Goal: Task Accomplishment & Management: Use online tool/utility

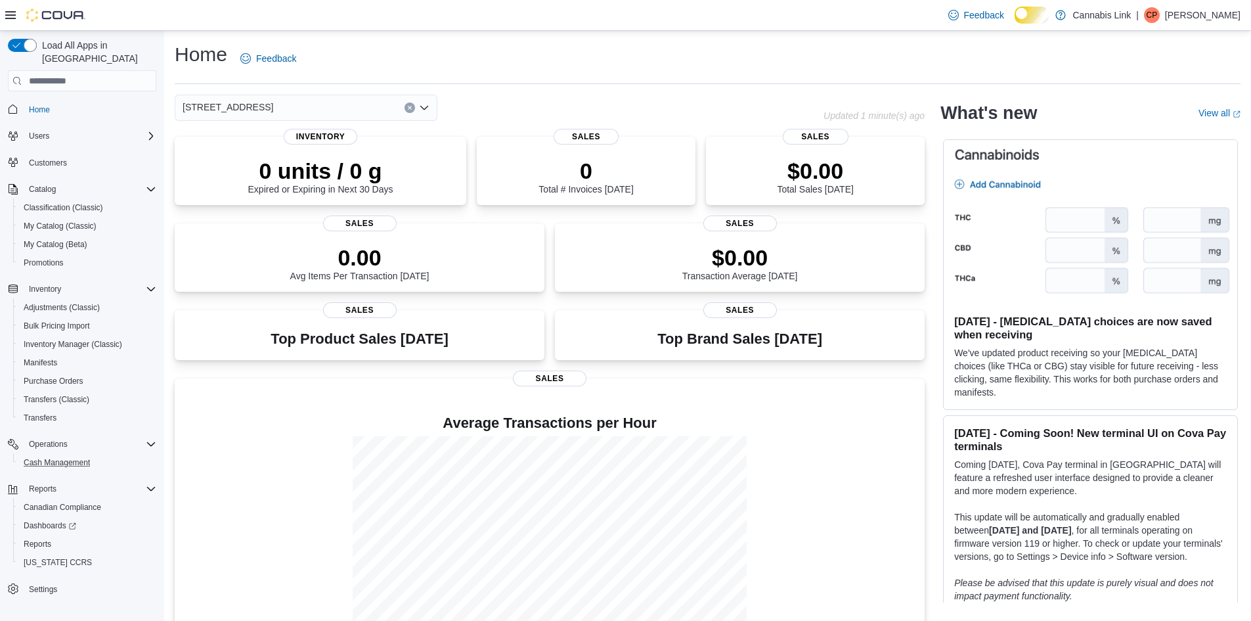
click at [77, 453] on button "Cash Management" at bounding box center [87, 462] width 148 height 18
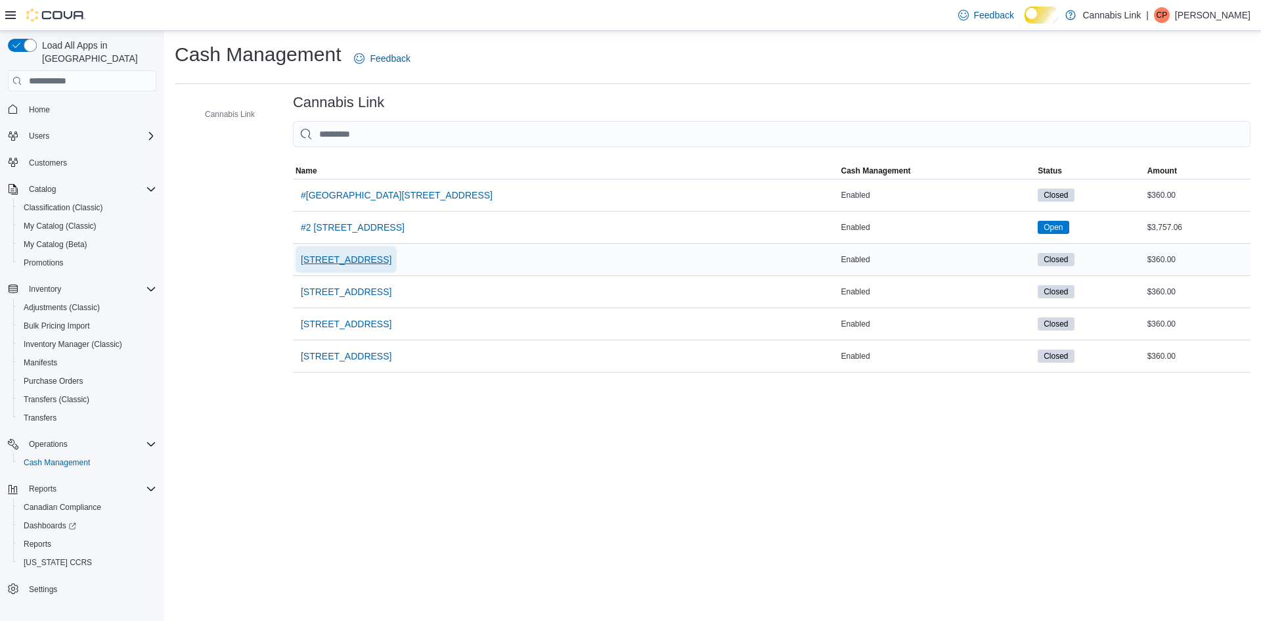
click at [391, 273] on span "[STREET_ADDRESS]" at bounding box center [346, 259] width 91 height 26
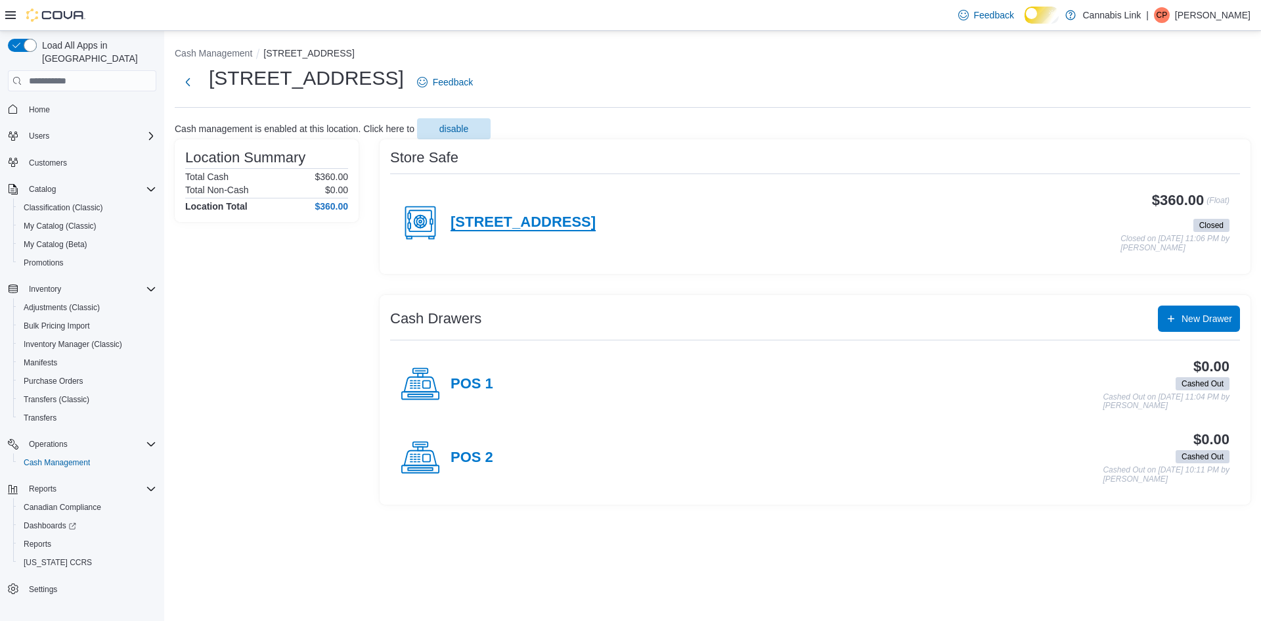
click at [596, 231] on h4 "[STREET_ADDRESS]" at bounding box center [523, 222] width 145 height 17
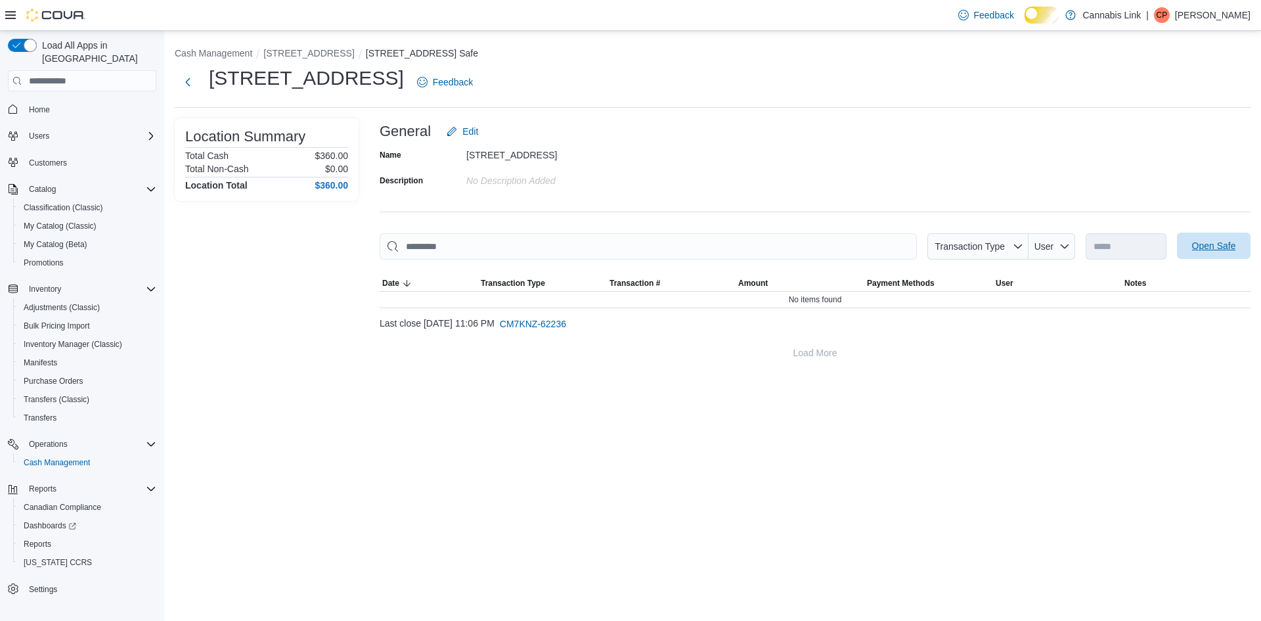
click at [1233, 240] on div "**********" at bounding box center [1168, 246] width 165 height 26
click at [1209, 252] on span "Open Safe" at bounding box center [1214, 245] width 44 height 13
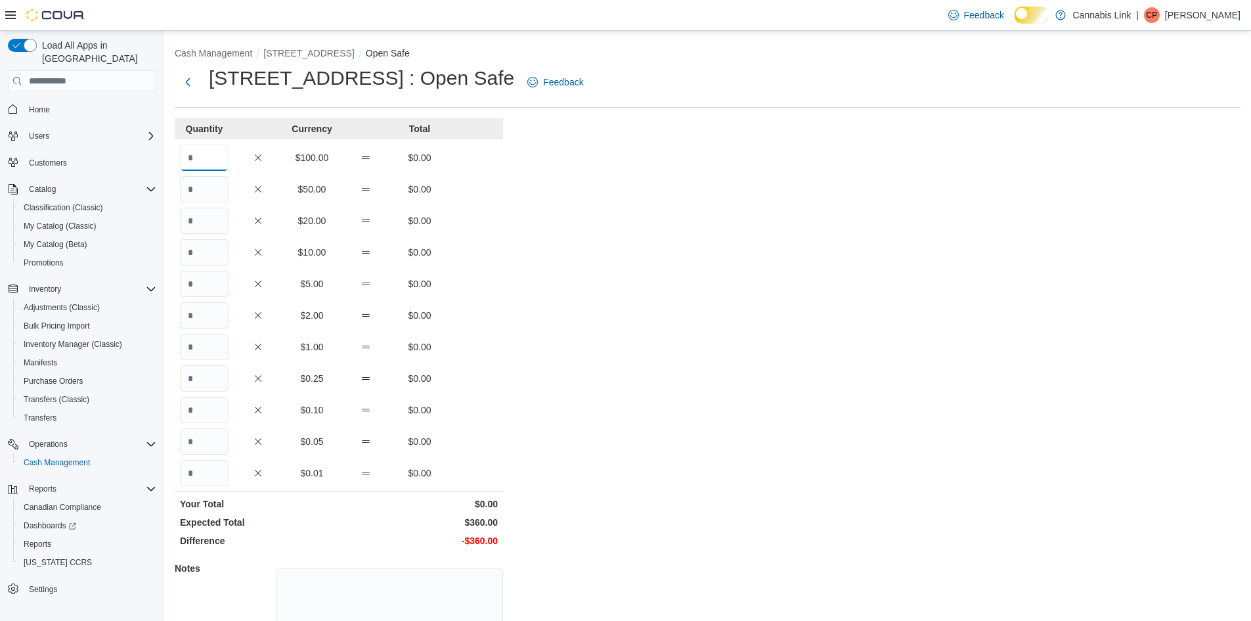
click at [207, 169] on input "Quantity" at bounding box center [204, 157] width 49 height 26
click at [199, 195] on input "Quantity" at bounding box center [204, 189] width 49 height 26
click at [190, 154] on input "Quantity" at bounding box center [204, 157] width 49 height 26
type input "*"
click at [222, 265] on input "Quantity" at bounding box center [204, 252] width 49 height 26
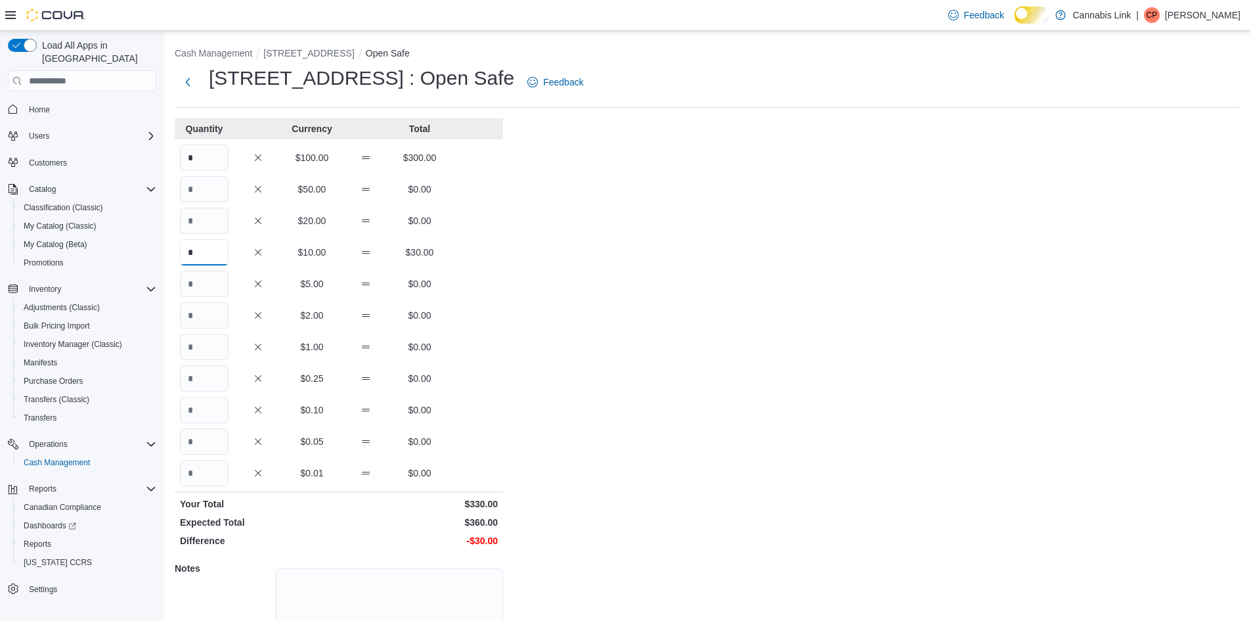
type input "*"
click at [219, 228] on input "Quantity" at bounding box center [204, 221] width 49 height 26
type input "*"
click at [217, 265] on input "*" at bounding box center [204, 252] width 49 height 26
type input "*"
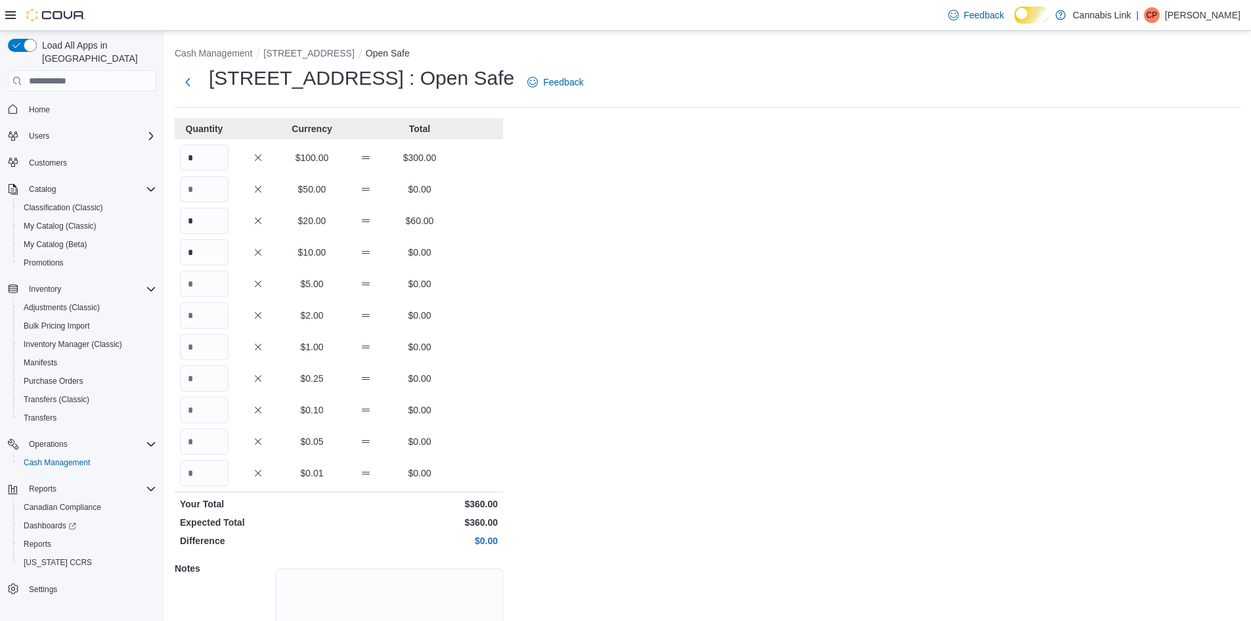
click at [623, 264] on div "Cash Management [STREET_ADDRESS] Open Safe [STREET_ADDRESS] : Open Safe Feedbac…" at bounding box center [707, 373] width 1087 height 685
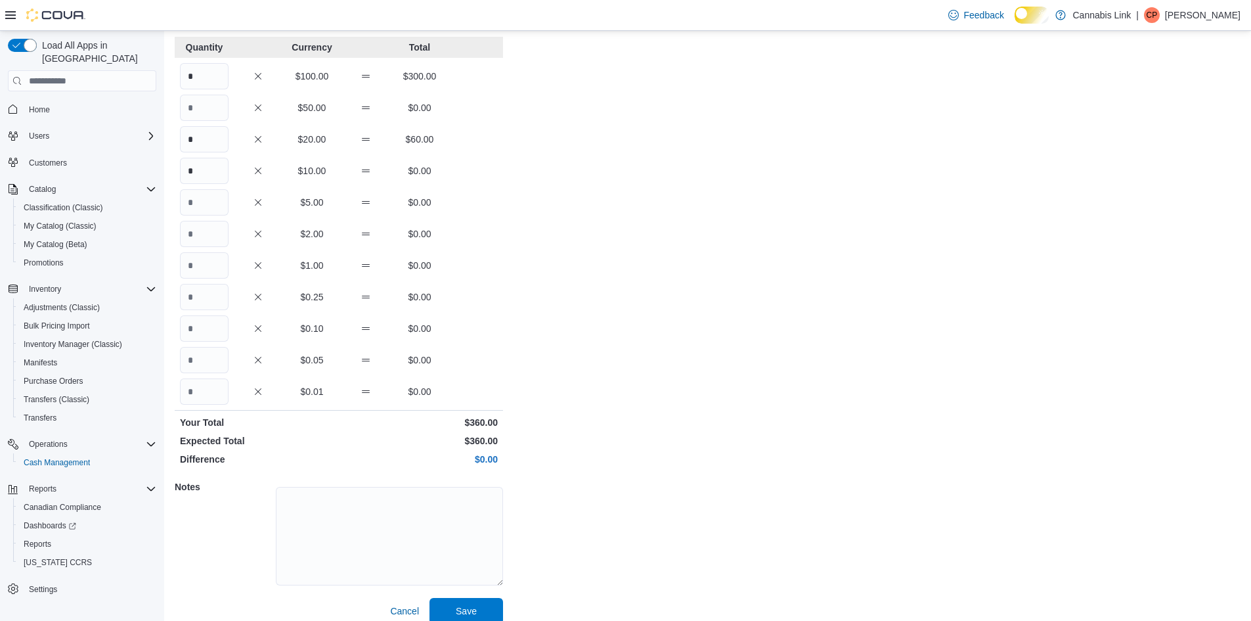
scroll to position [112, 0]
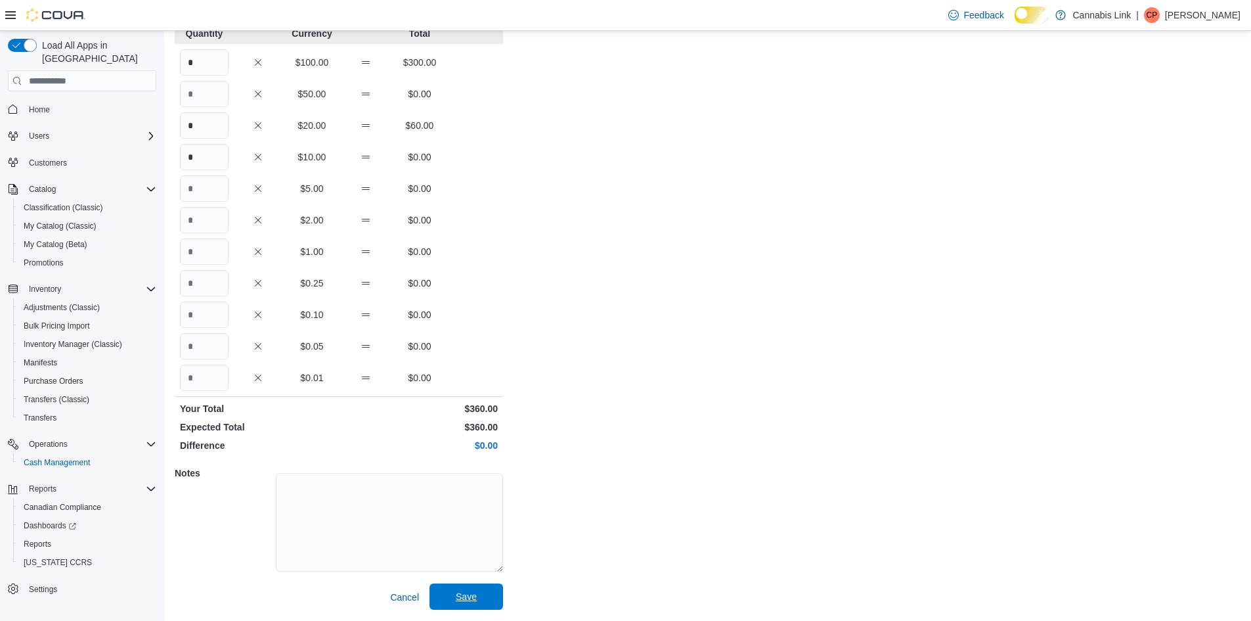
click at [456, 601] on span "Save" at bounding box center [466, 596] width 21 height 13
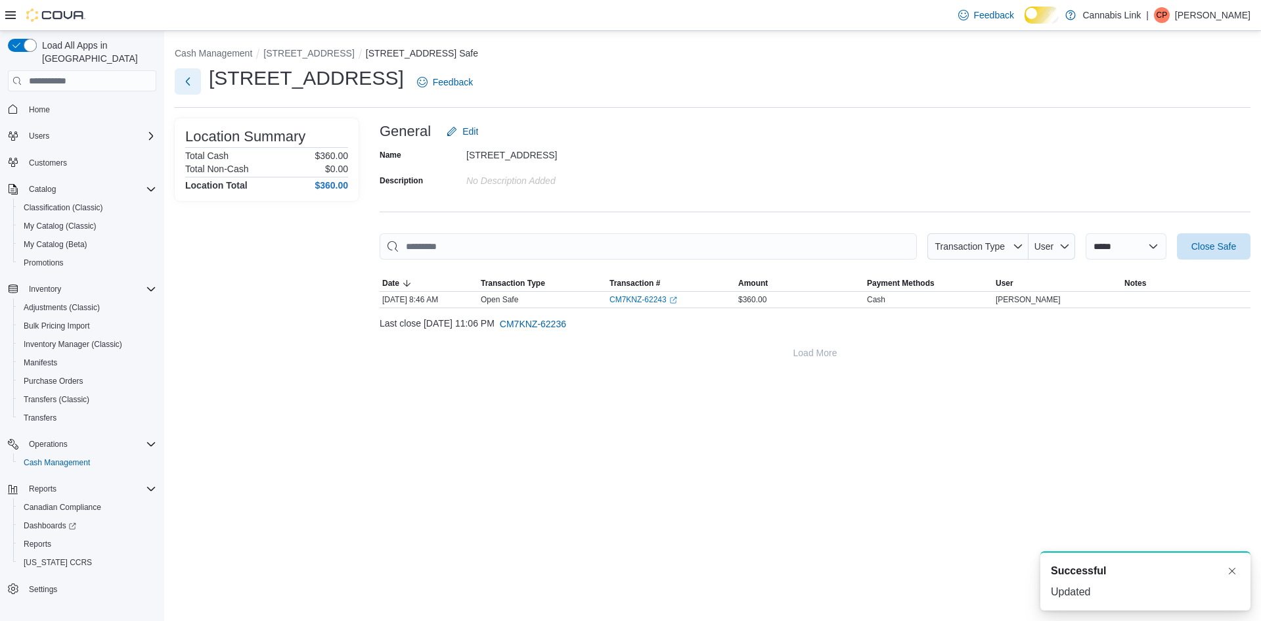
click at [187, 95] on button "Next" at bounding box center [188, 81] width 26 height 26
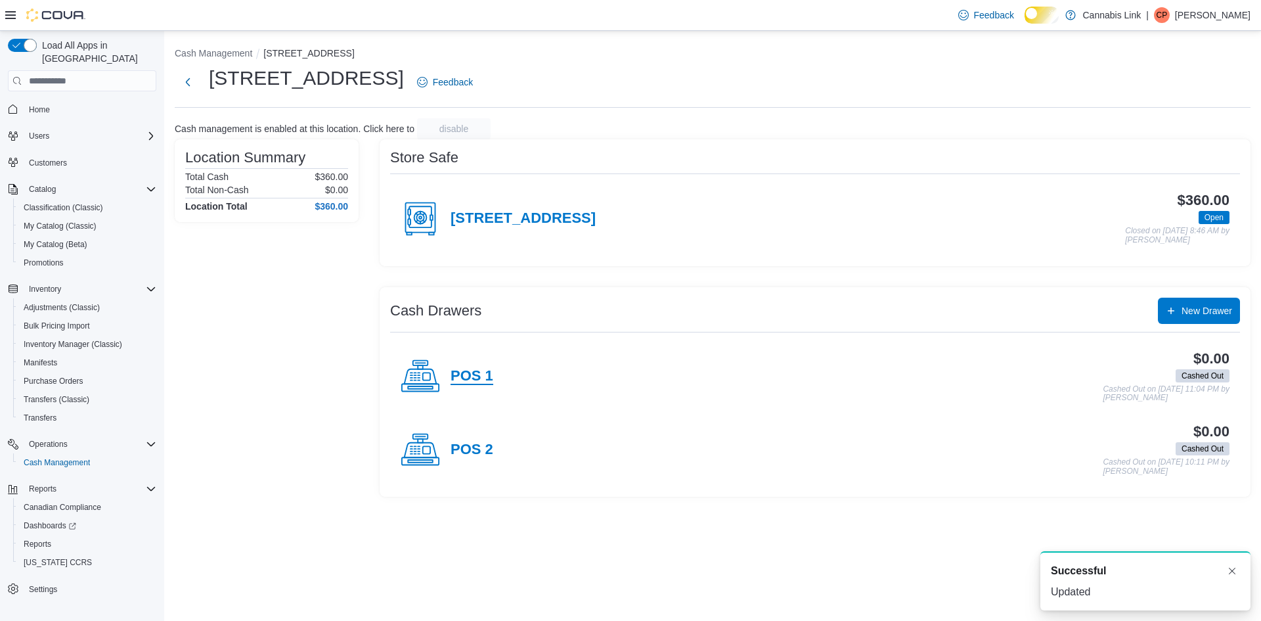
click at [465, 383] on h4 "POS 1" at bounding box center [472, 376] width 43 height 17
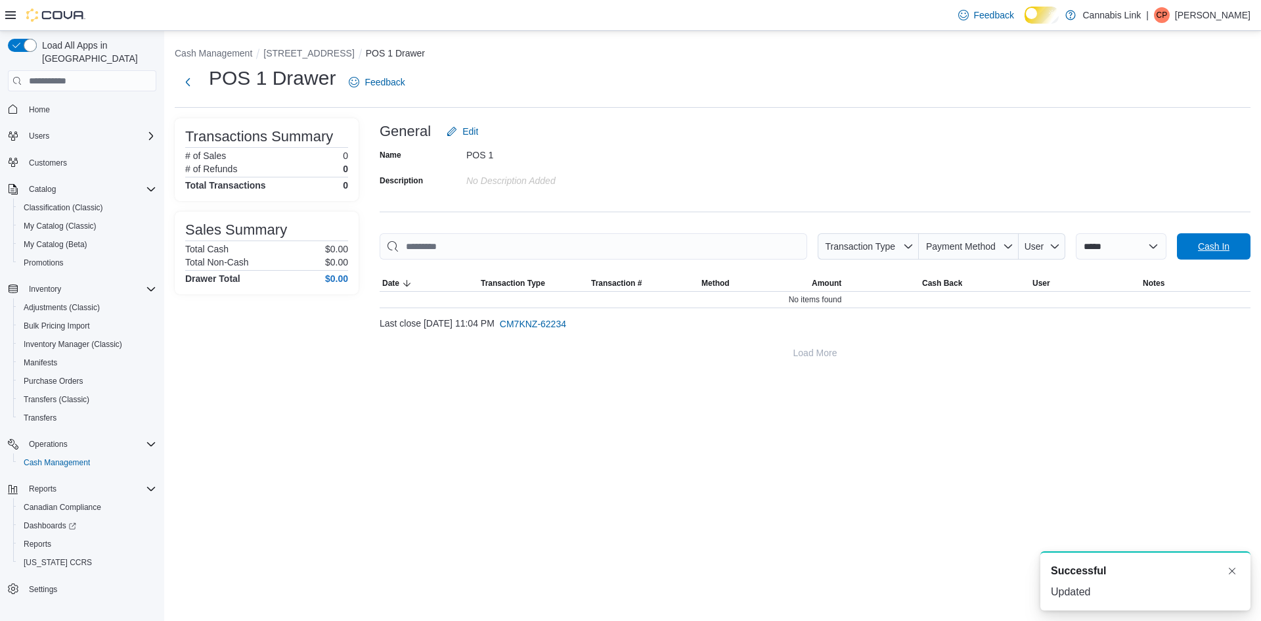
click at [1198, 253] on span "Cash In" at bounding box center [1214, 246] width 32 height 13
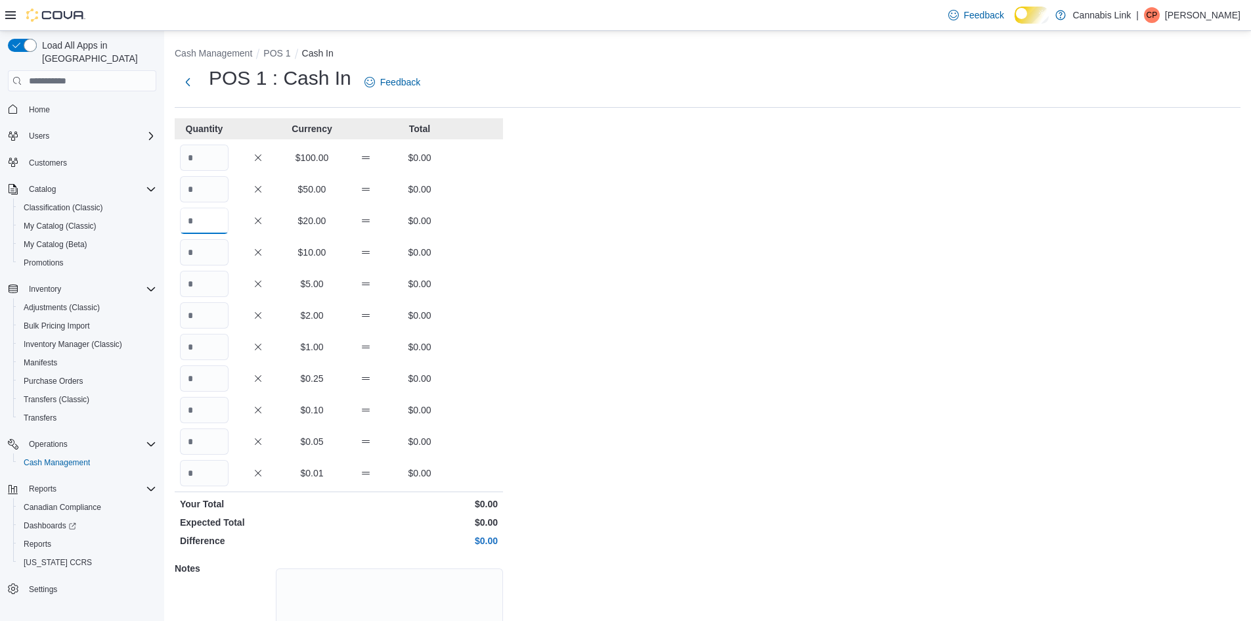
click at [196, 233] on input "Quantity" at bounding box center [204, 221] width 49 height 26
type input "*"
type input "**"
type input "*"
click at [215, 388] on input "Quantity" at bounding box center [204, 378] width 49 height 26
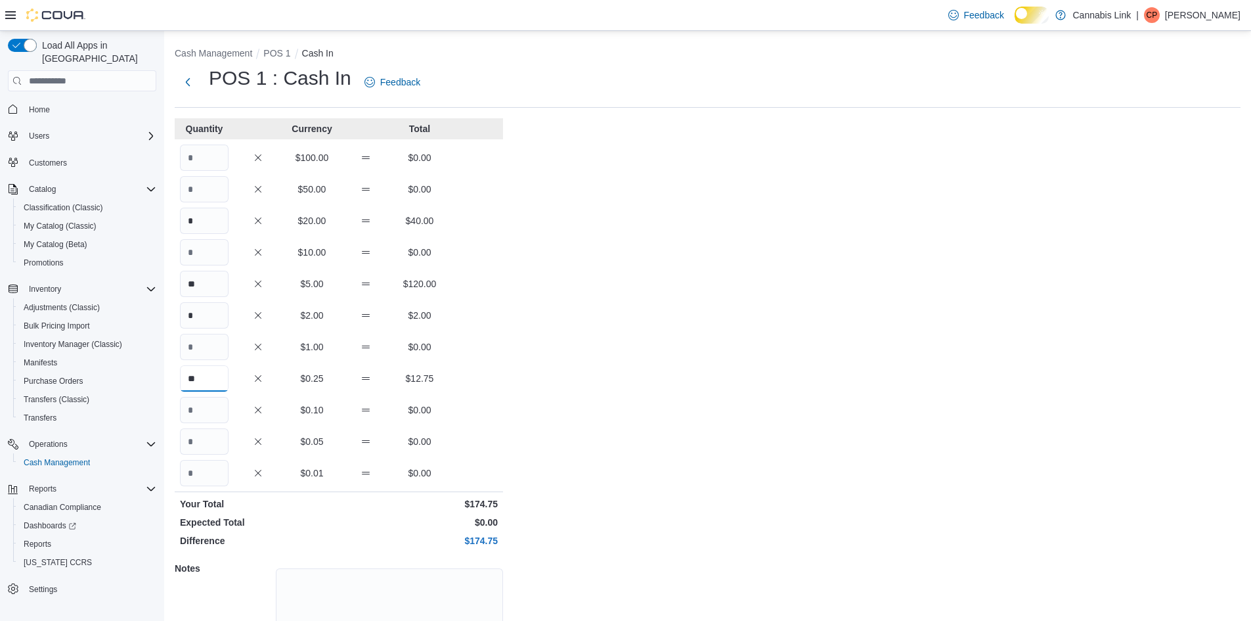
type input "**"
click at [214, 414] on input "Quantity" at bounding box center [204, 410] width 49 height 26
type input "**"
click at [219, 462] on div "Quantity Currency Total $100.00 $0.00 $50.00 $0.00 * $20.00 $40.00 $10.00 $0.00…" at bounding box center [339, 411] width 328 height 587
click at [209, 451] on input "Quantity" at bounding box center [204, 441] width 49 height 26
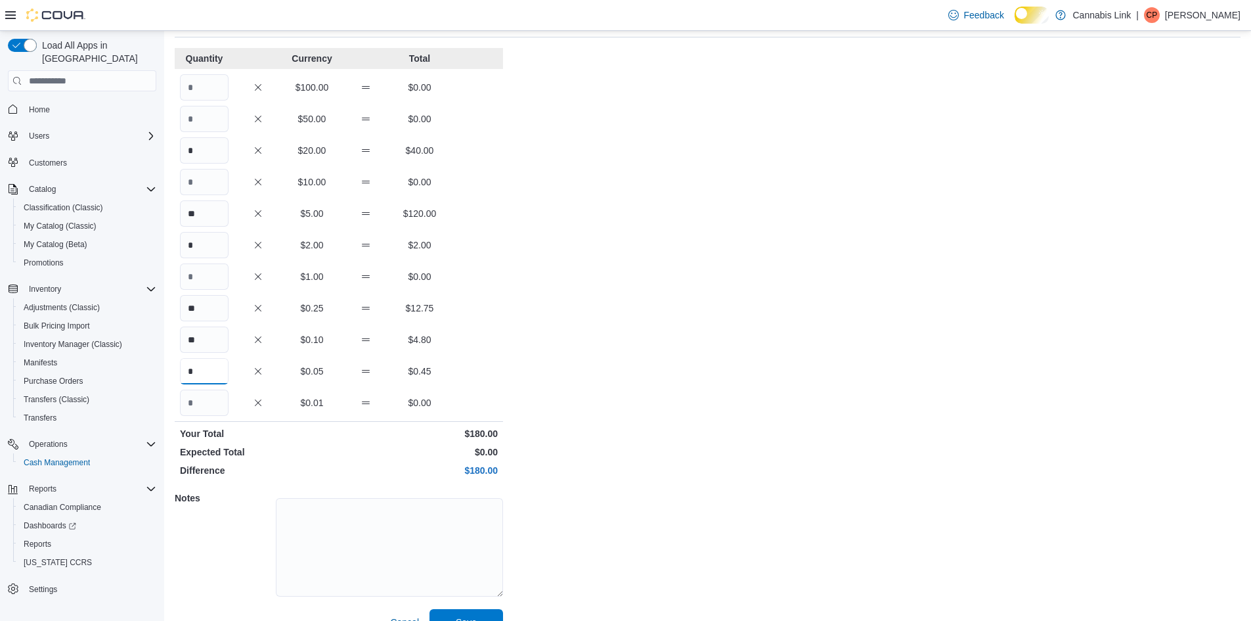
scroll to position [112, 0]
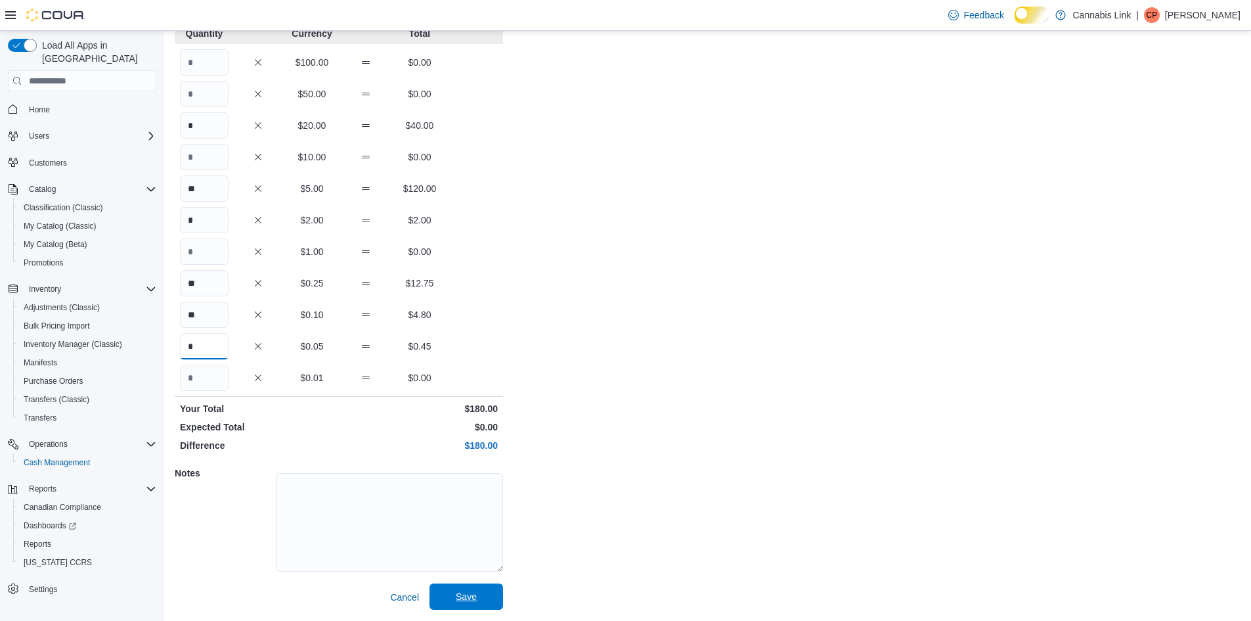
type input "*"
click at [470, 596] on span "Save" at bounding box center [466, 596] width 21 height 13
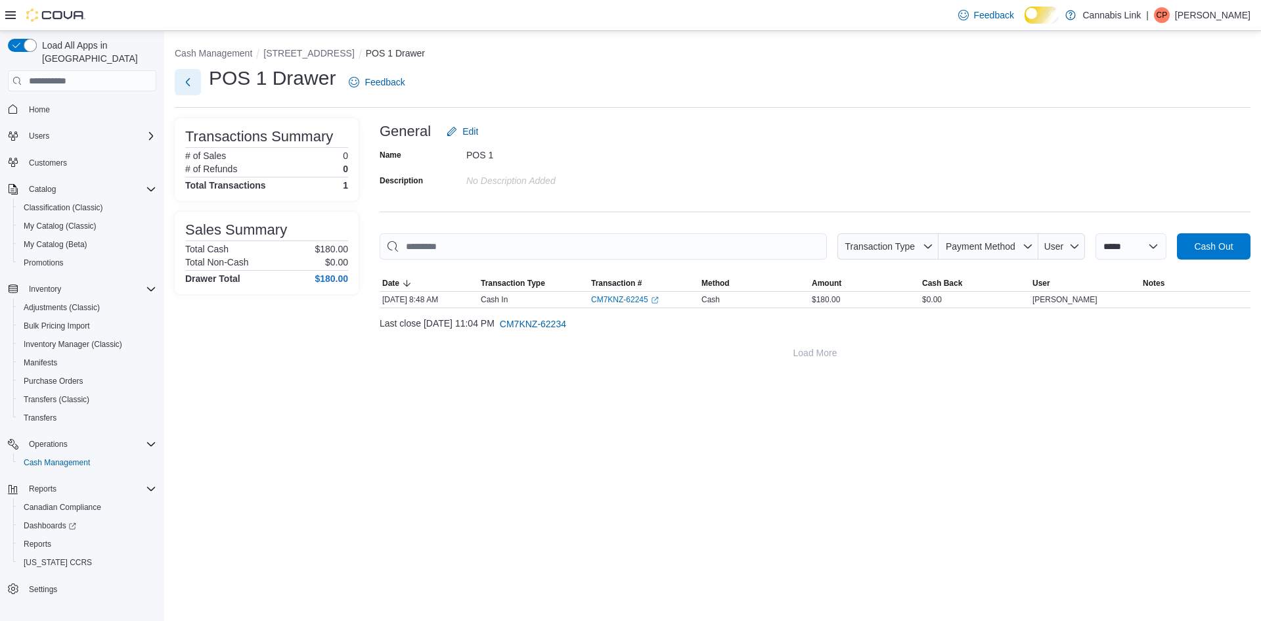
click at [186, 87] on button "Next" at bounding box center [188, 82] width 26 height 26
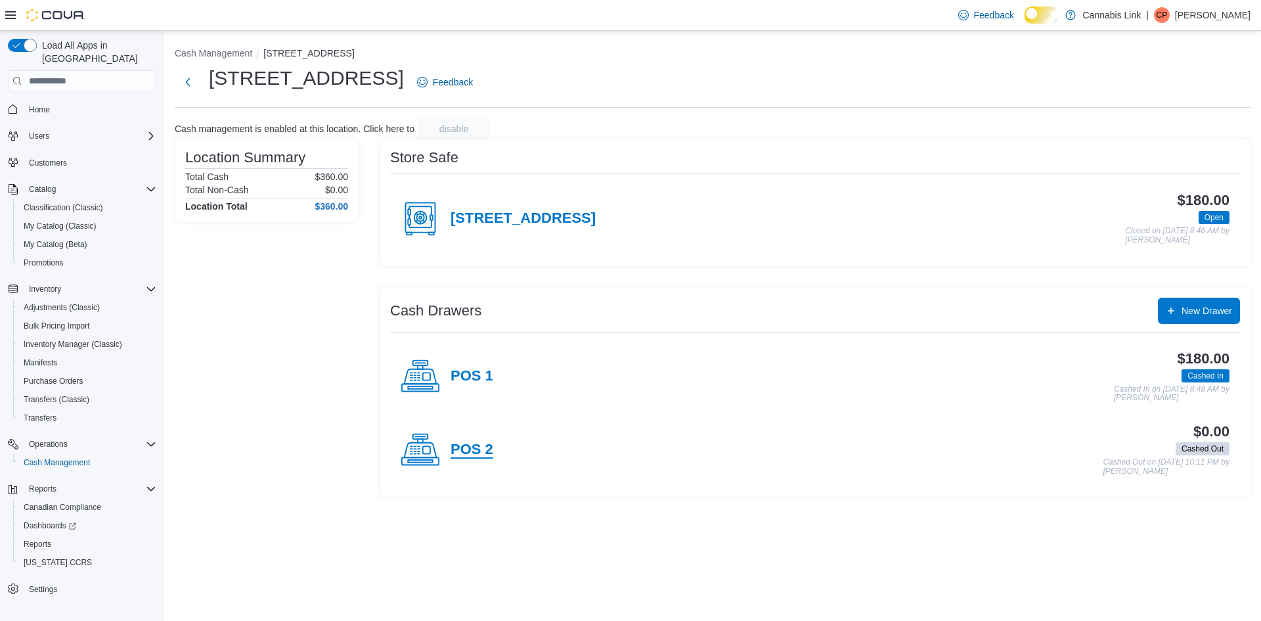
click at [493, 458] on h4 "POS 2" at bounding box center [472, 449] width 43 height 17
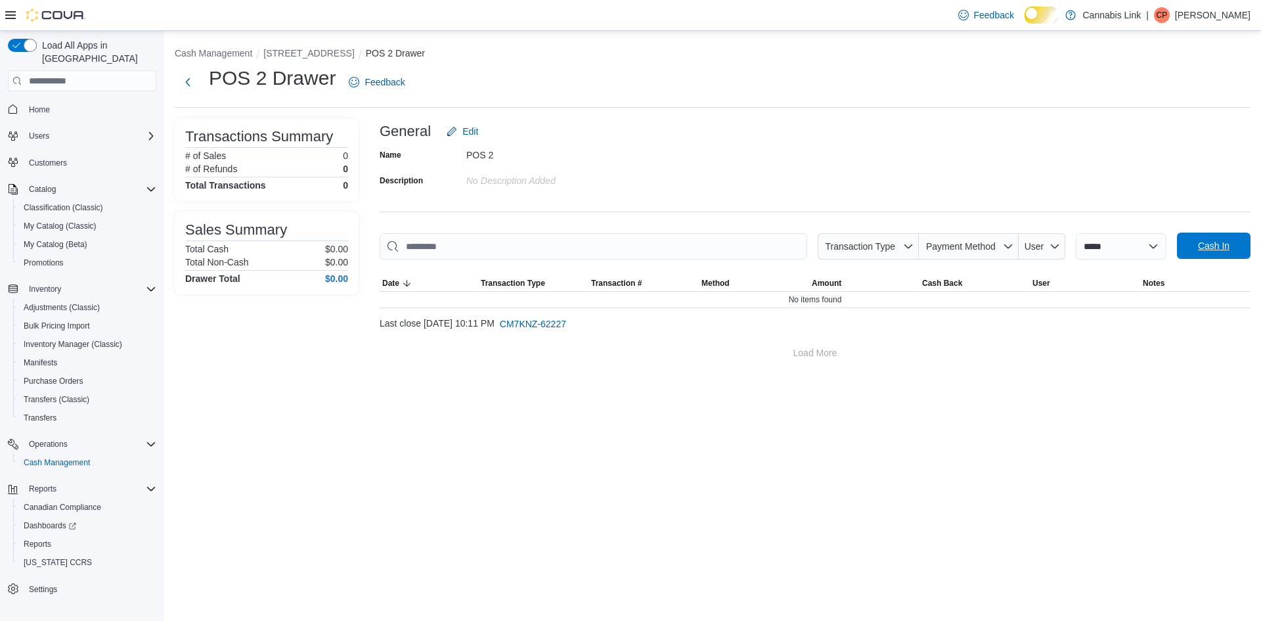
click at [1196, 244] on span "Cash In" at bounding box center [1214, 245] width 58 height 26
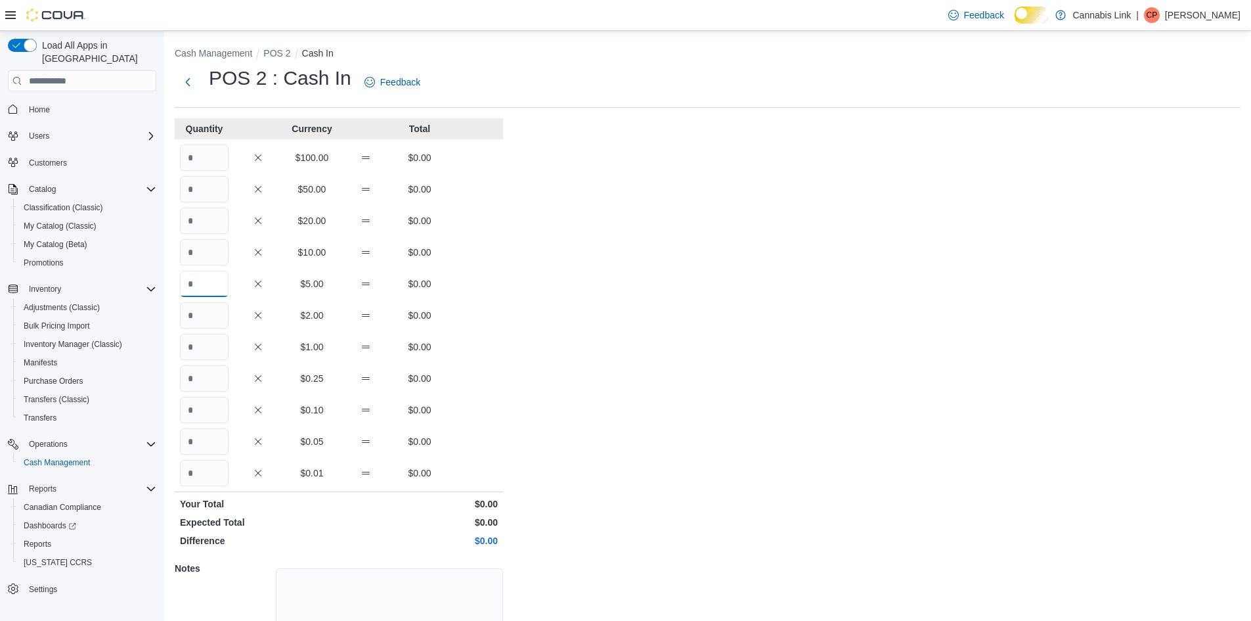
click at [210, 289] on input "Quantity" at bounding box center [204, 284] width 49 height 26
type input "**"
click at [221, 324] on input "Quantity" at bounding box center [204, 315] width 49 height 26
type input "**"
click at [222, 355] on input "Quantity" at bounding box center [204, 347] width 49 height 26
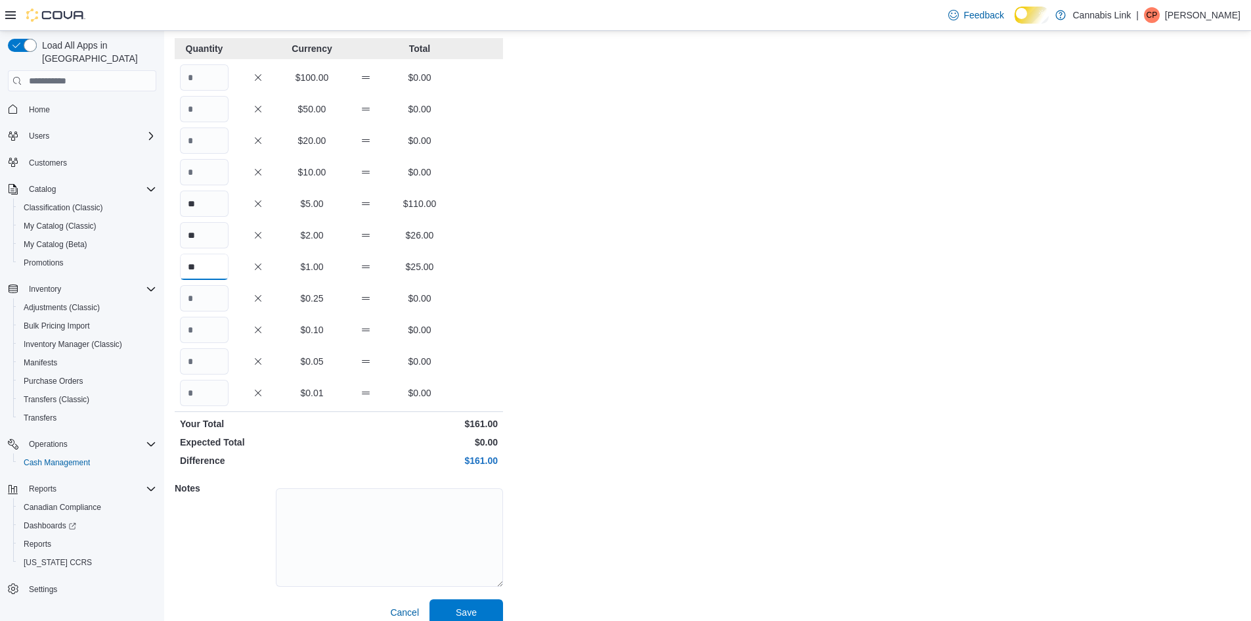
scroll to position [112, 0]
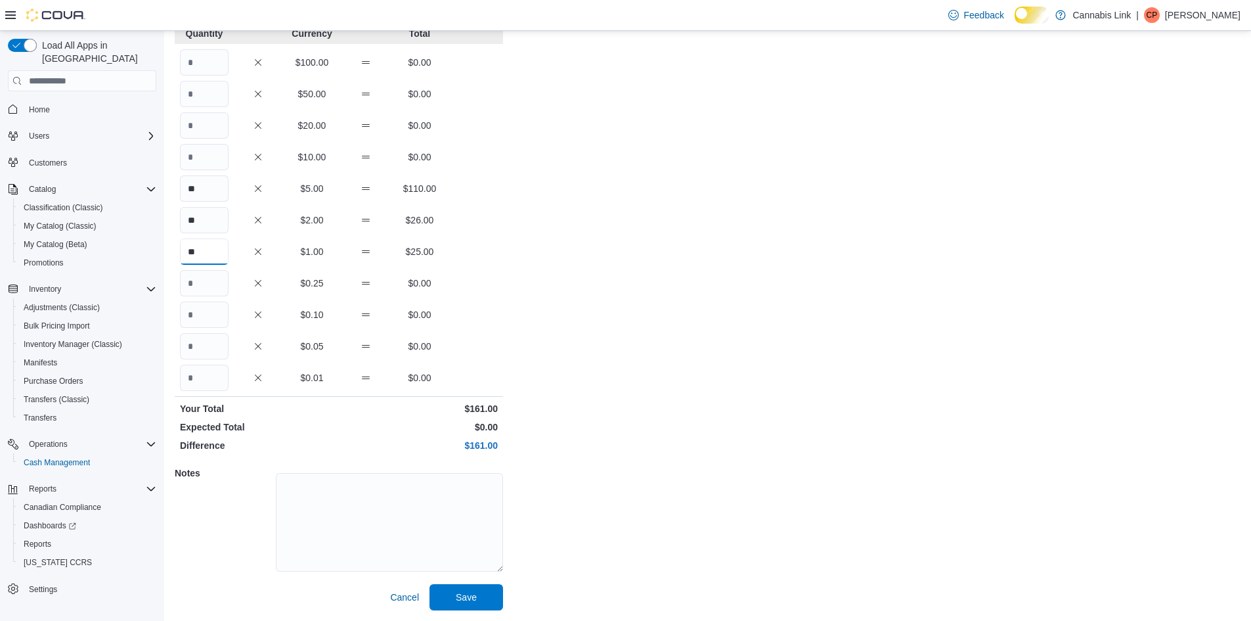
type input "**"
click at [211, 288] on div "Quantity Currency Total $100.00 $0.00 $50.00 $0.00 $20.00 $0.00 $10.00 $0.00 **…" at bounding box center [339, 316] width 328 height 587
click at [210, 286] on input "Quantity" at bounding box center [204, 283] width 49 height 26
type input "**"
click at [213, 301] on input "Quantity" at bounding box center [204, 314] width 49 height 26
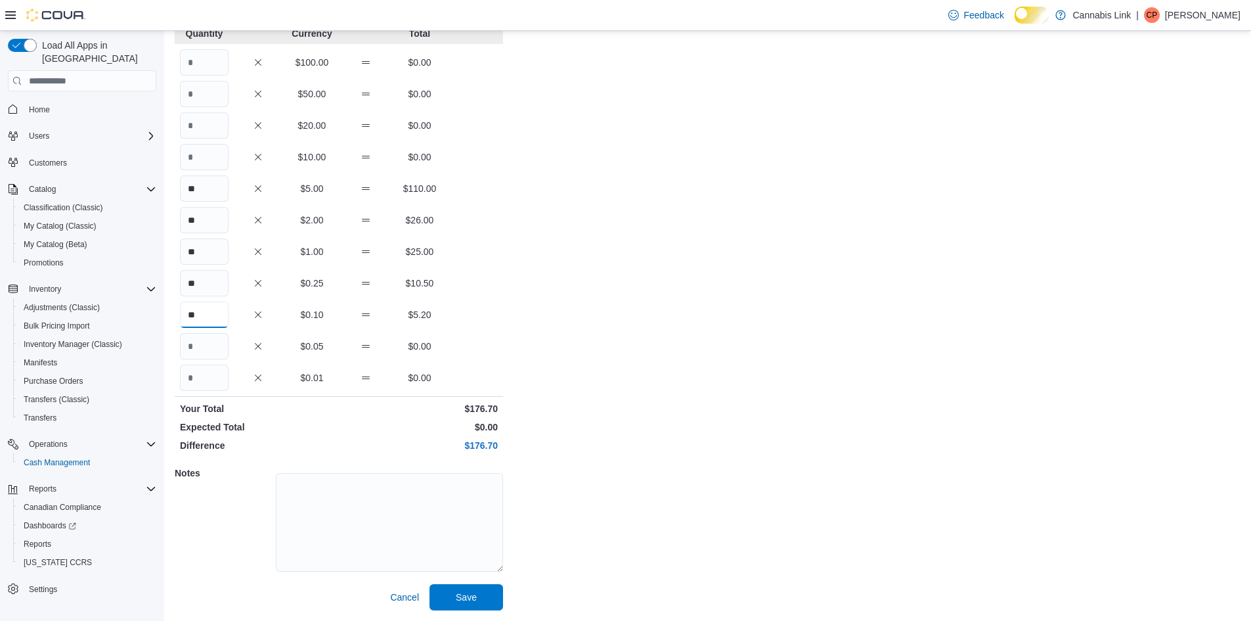
type input "**"
click at [215, 333] on input "Quantity" at bounding box center [204, 346] width 49 height 26
type input "**"
click at [470, 609] on span "Save" at bounding box center [466, 596] width 58 height 26
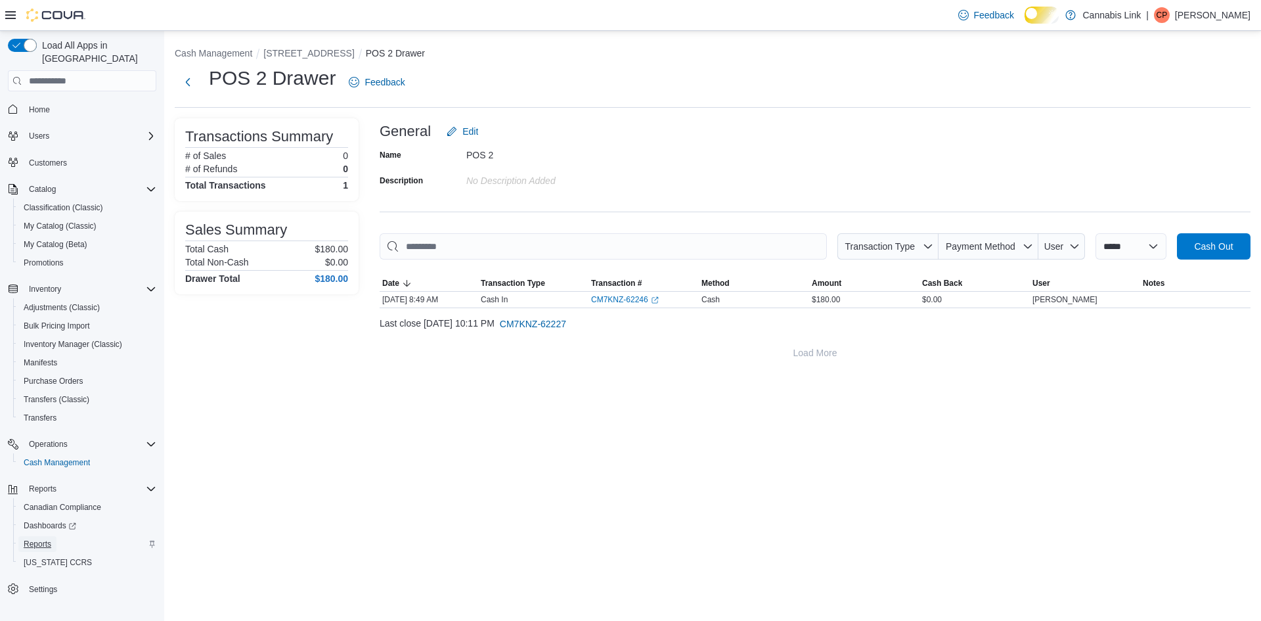
click at [56, 536] on link "Reports" at bounding box center [37, 544] width 38 height 16
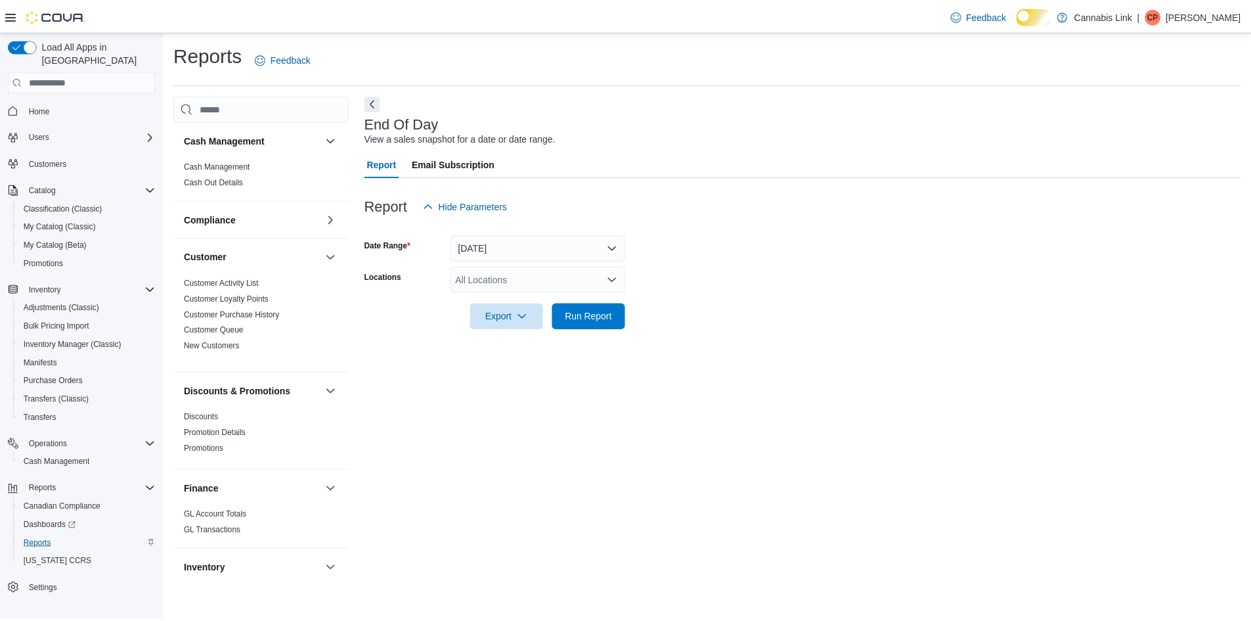
scroll to position [241, 0]
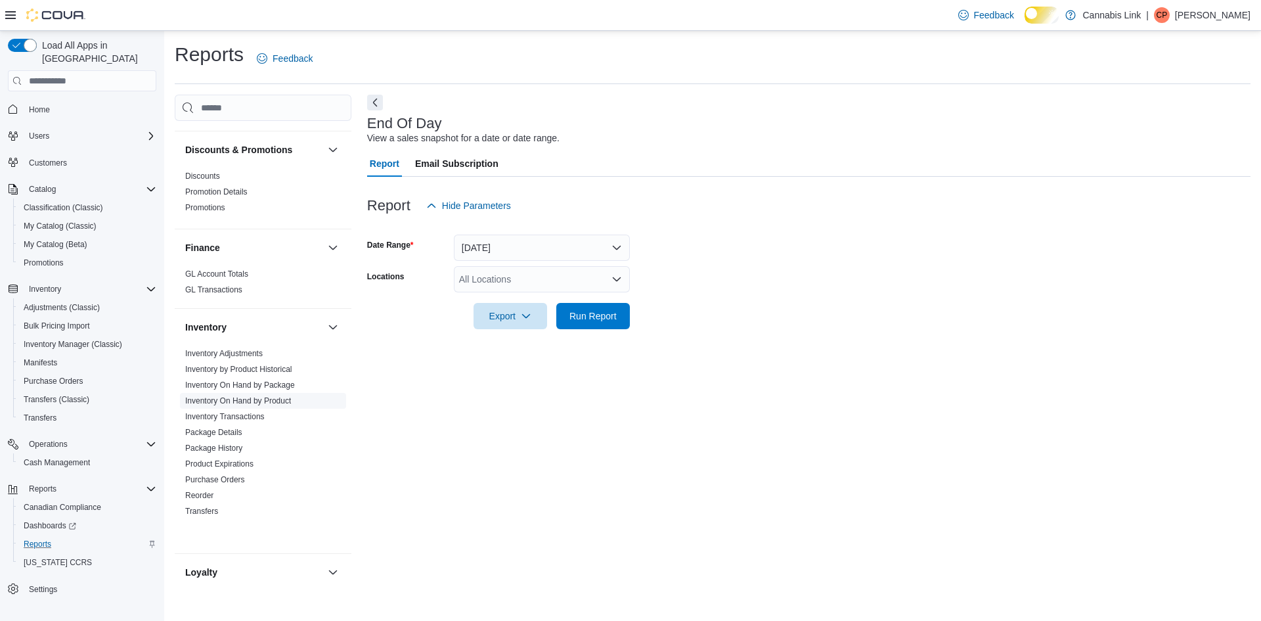
click at [291, 405] on link "Inventory On Hand by Product" at bounding box center [238, 400] width 106 height 9
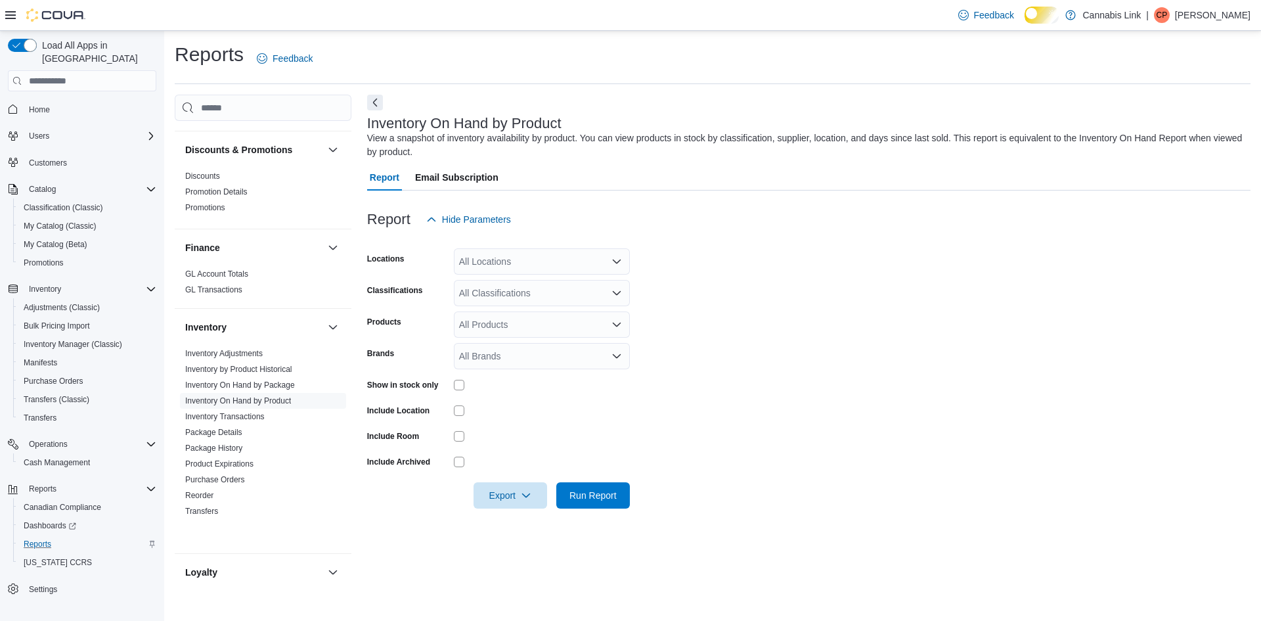
click at [499, 271] on div "All Locations" at bounding box center [542, 261] width 176 height 26
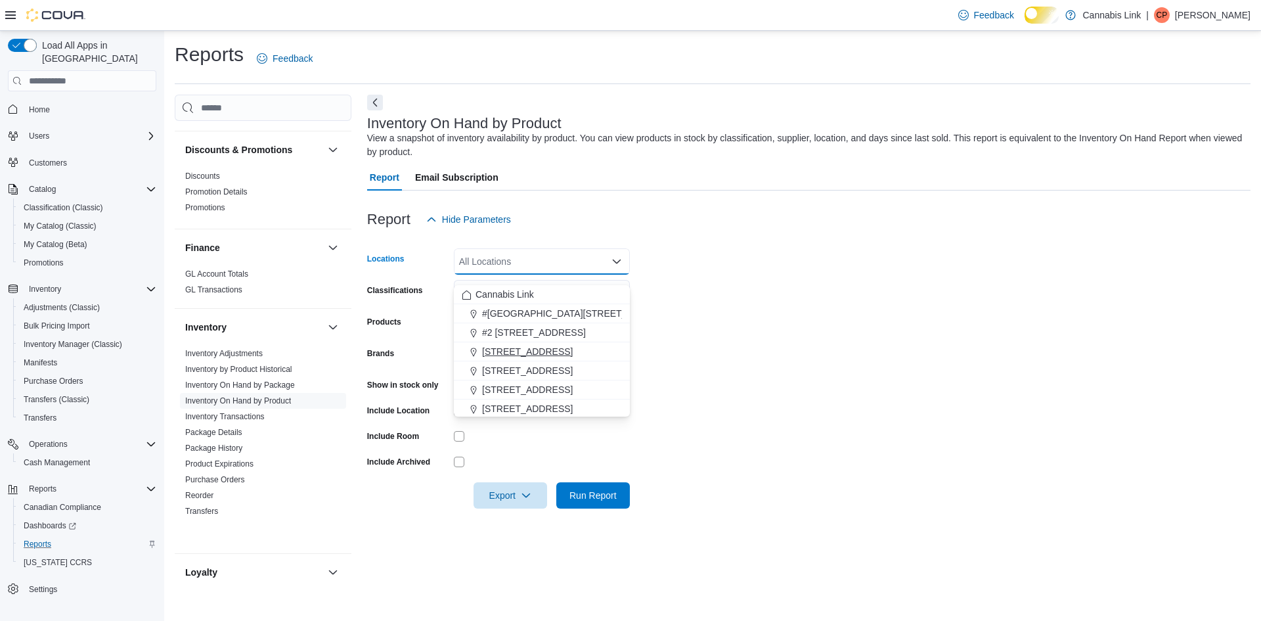
click at [528, 349] on span "[STREET_ADDRESS]" at bounding box center [527, 351] width 91 height 13
click at [733, 297] on form "Locations [STREET_ADDRESS] Selected. [STREET_ADDRESS]. Press Backspace to delet…" at bounding box center [808, 370] width 883 height 276
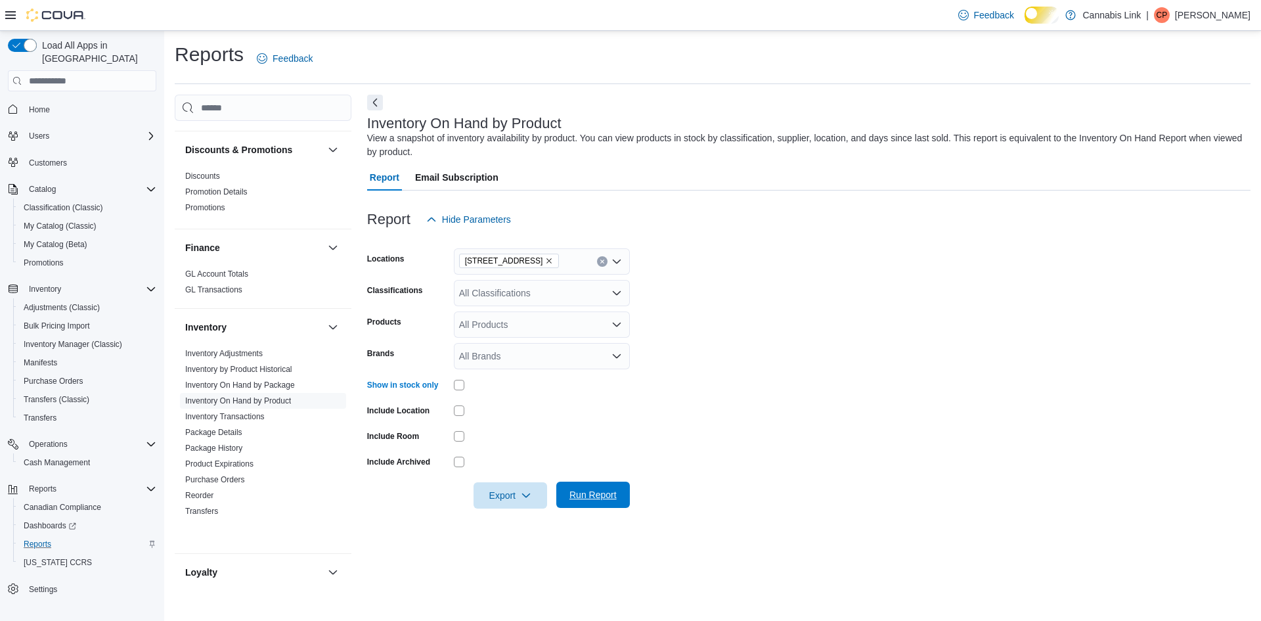
click at [575, 501] on span "Run Report" at bounding box center [592, 494] width 47 height 13
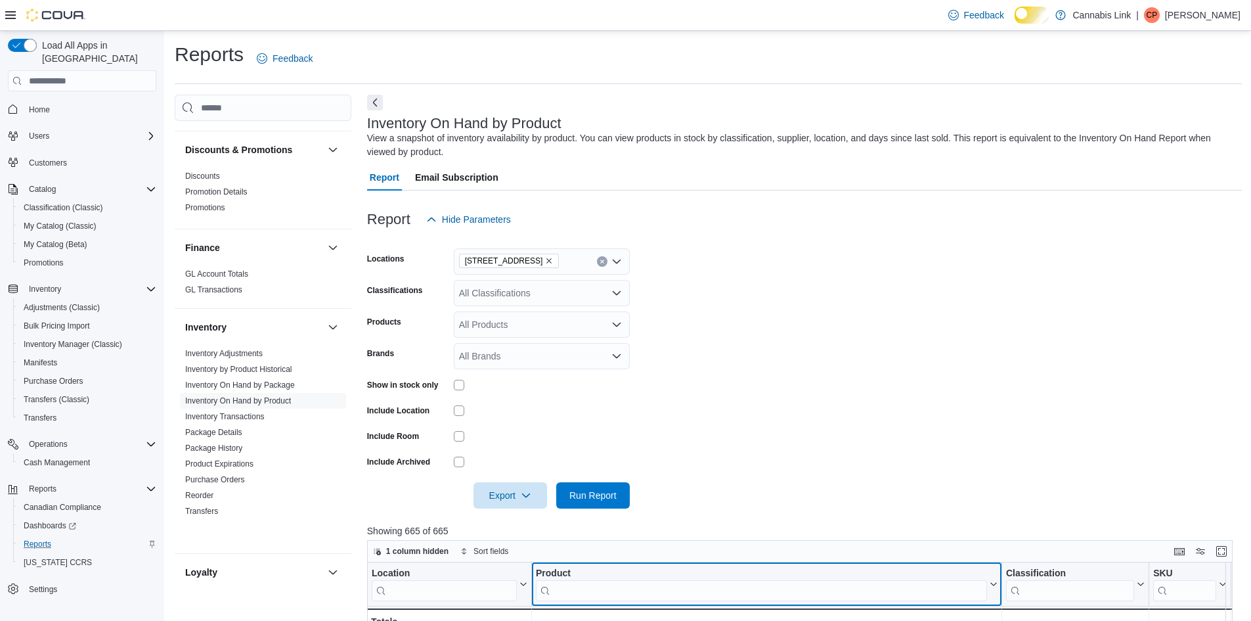
click at [689, 601] on div "Product" at bounding box center [761, 583] width 451 height 33
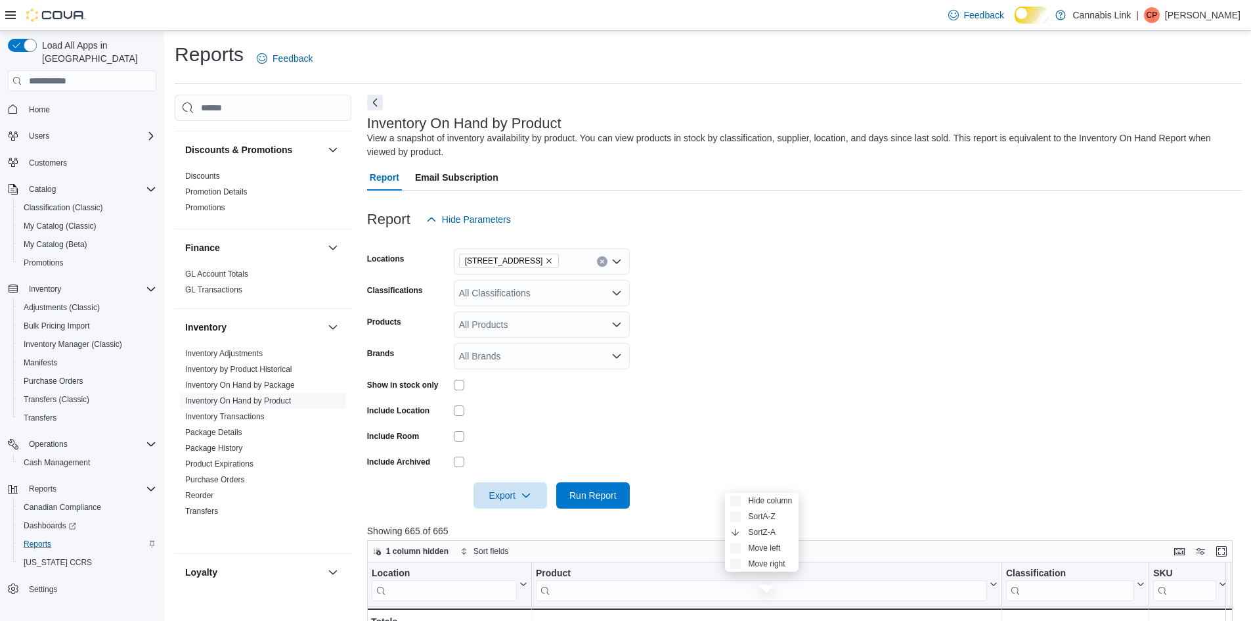
scroll to position [20, 0]
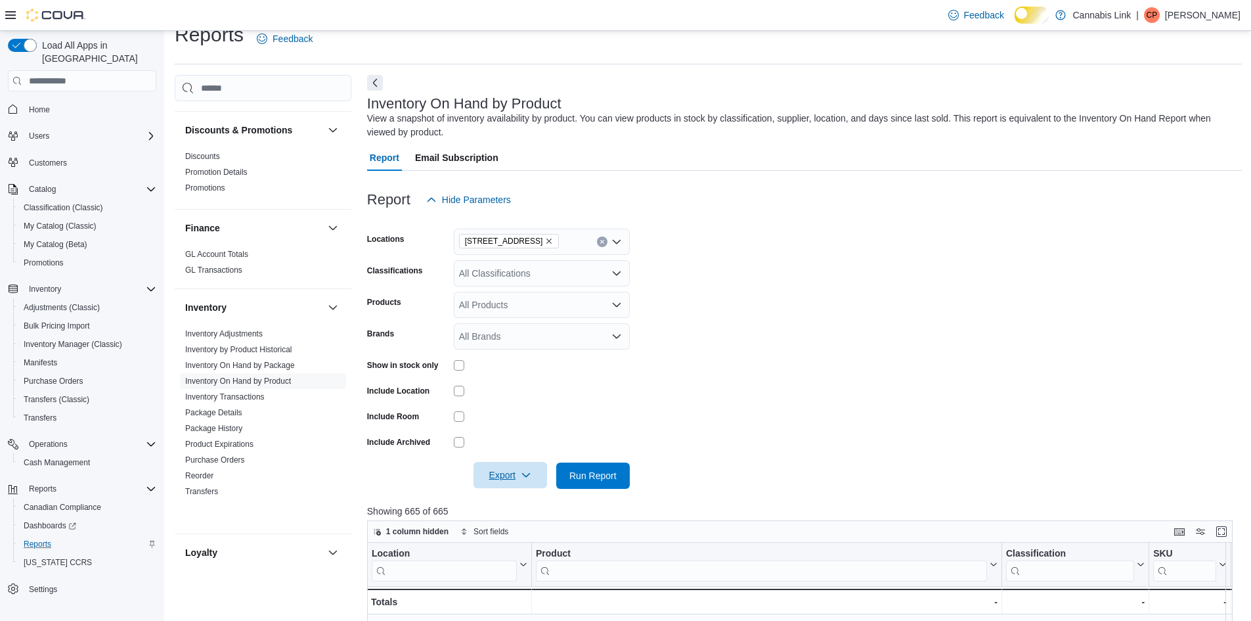
click at [518, 488] on span "Export" at bounding box center [510, 475] width 58 height 26
click at [519, 523] on span "Export to Excel" at bounding box center [502, 521] width 59 height 11
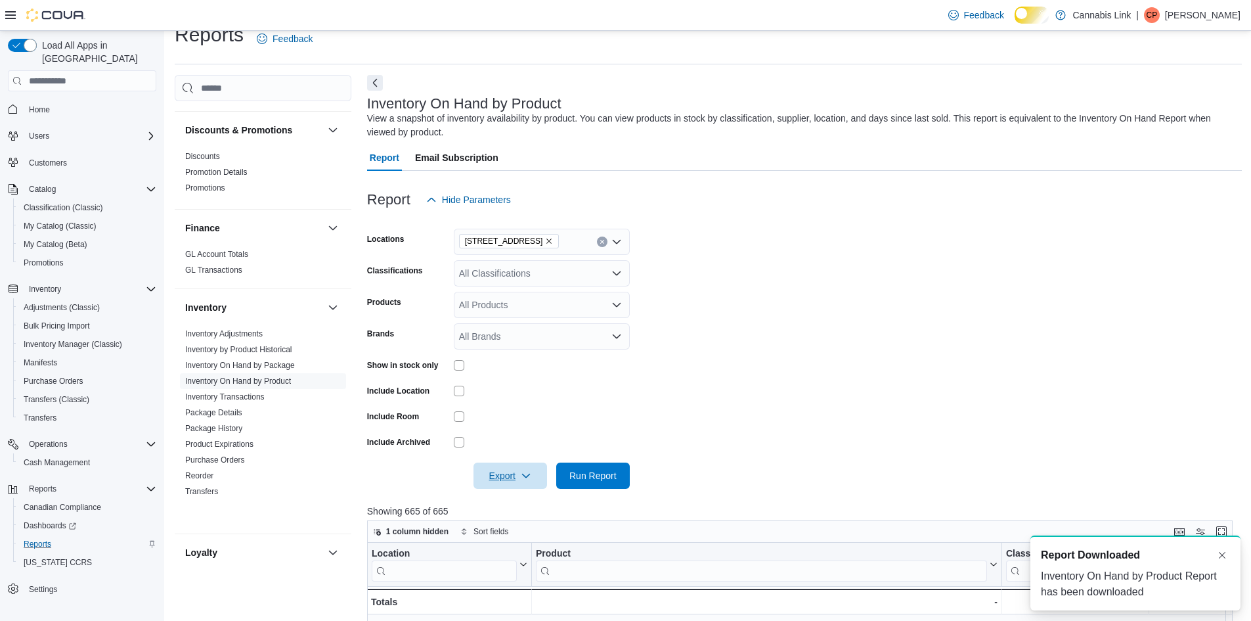
scroll to position [0, 0]
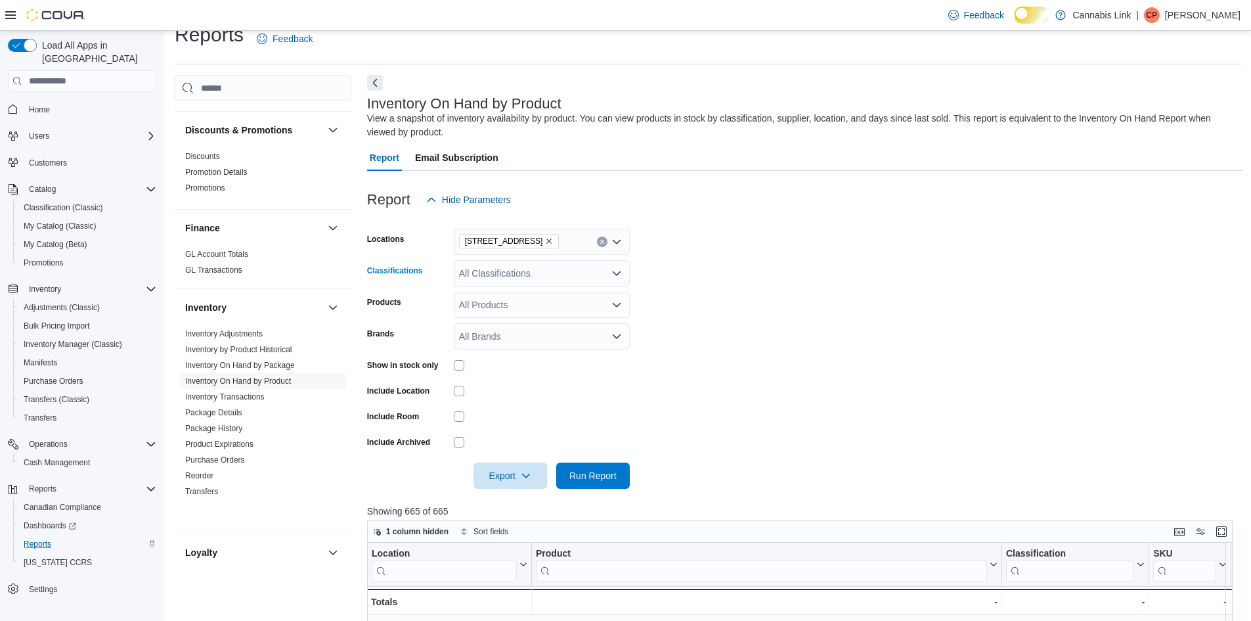
click at [479, 284] on div "All Classifications" at bounding box center [542, 273] width 176 height 26
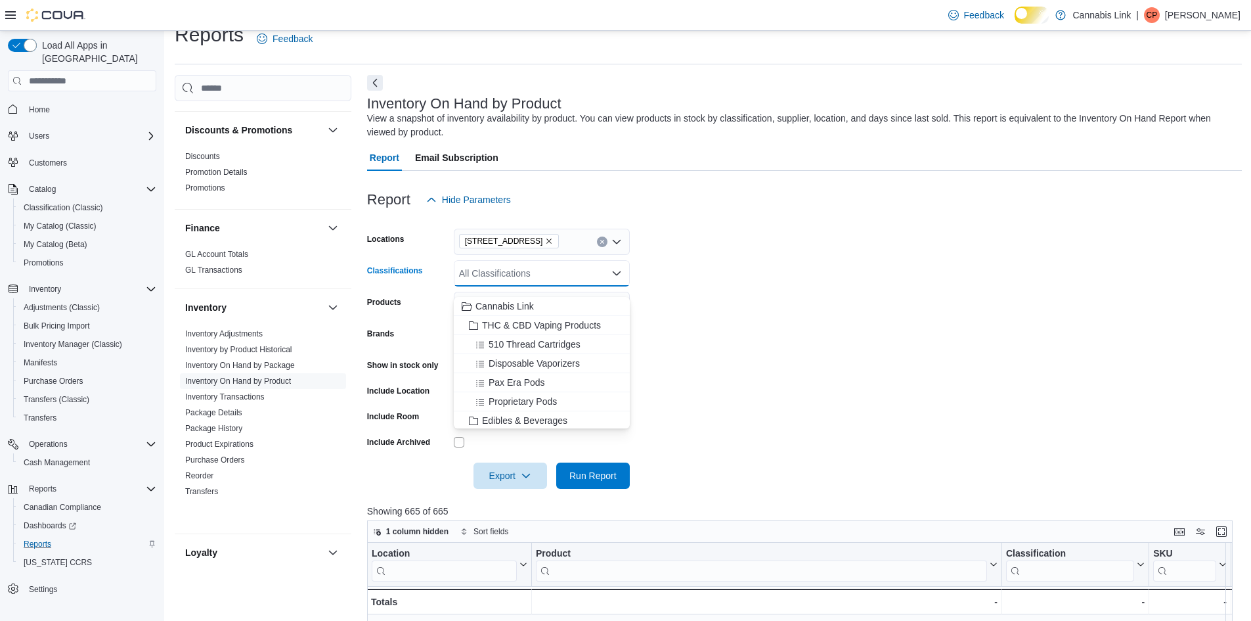
click at [864, 290] on form "Locations [STREET_ADDRESS] Classifications All Classifications Combo box. Selec…" at bounding box center [804, 351] width 875 height 276
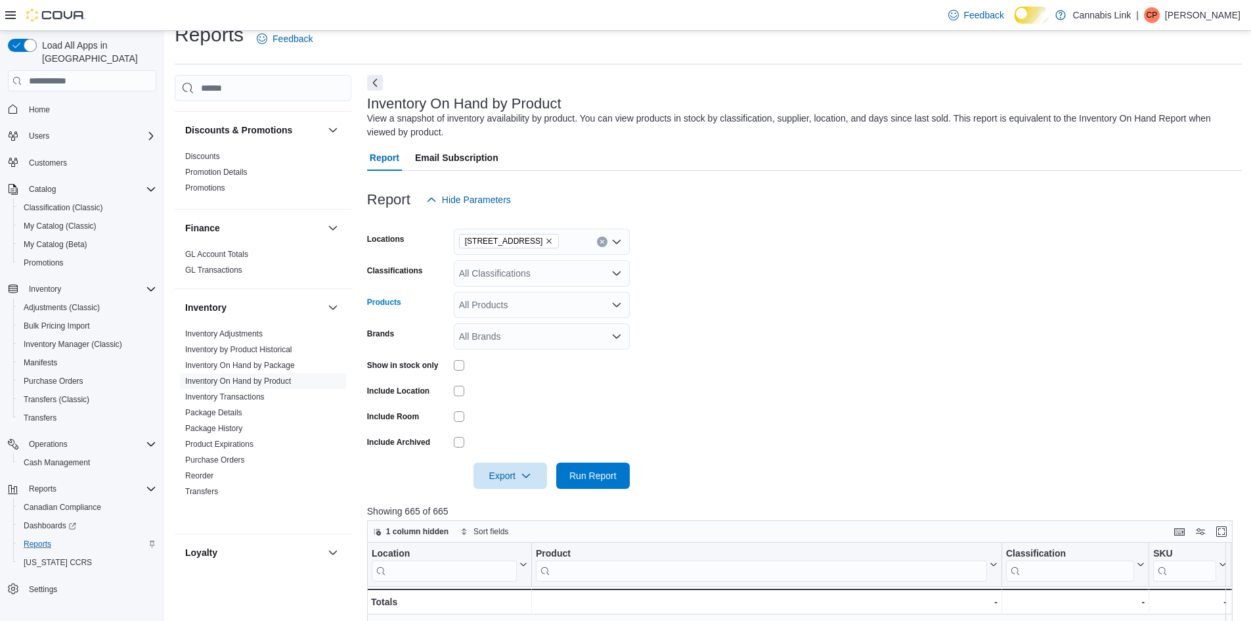
click at [581, 308] on div "All Products" at bounding box center [542, 305] width 176 height 26
click at [583, 375] on div at bounding box center [542, 365] width 176 height 20
click at [506, 346] on div "All Brands" at bounding box center [542, 336] width 176 height 26
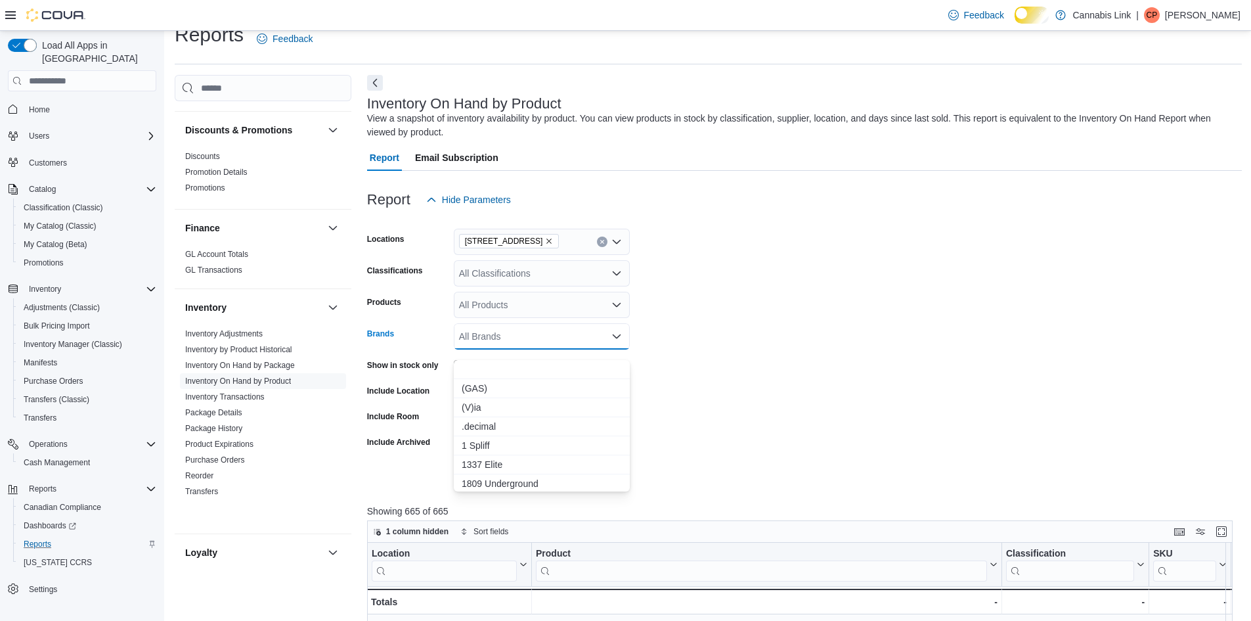
click at [765, 347] on form "Locations [STREET_ADDRESS] Classifications All Classifications Products All Pro…" at bounding box center [804, 351] width 875 height 276
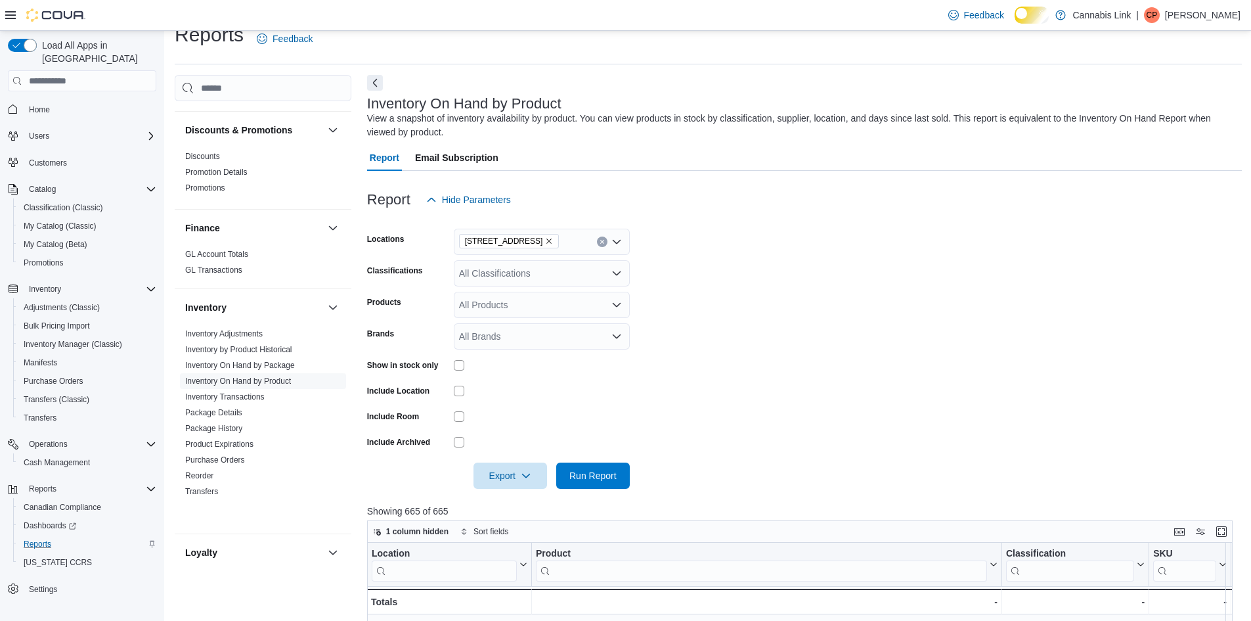
click at [542, 282] on div "All Classifications" at bounding box center [542, 273] width 176 height 26
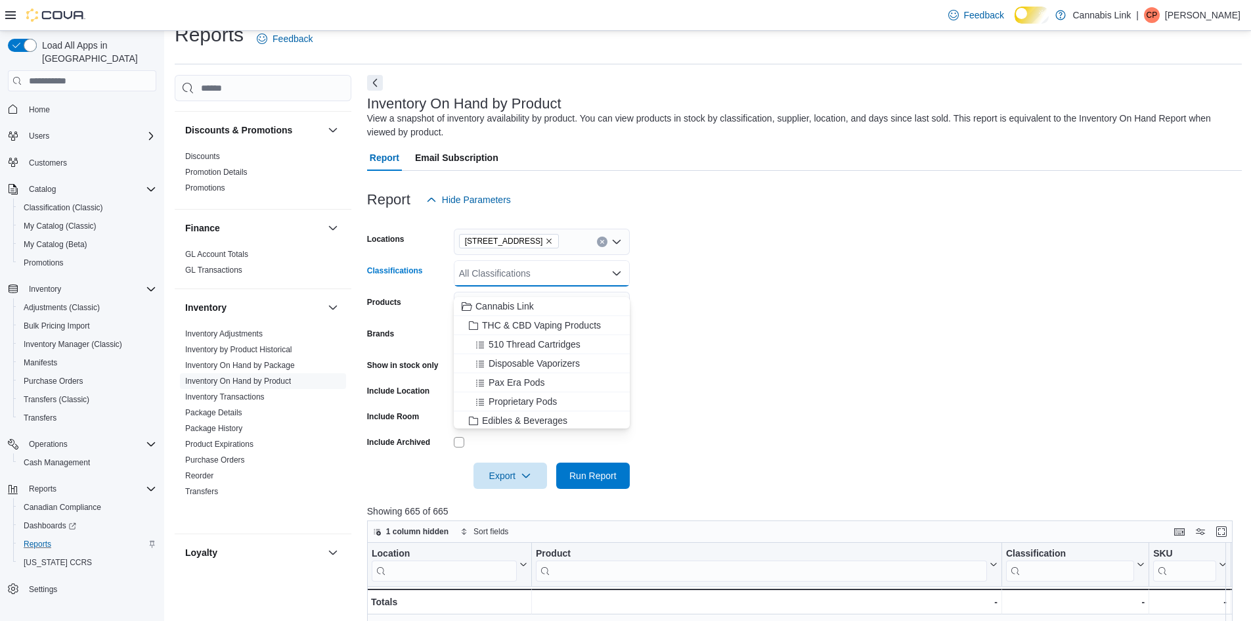
click at [714, 265] on form "Locations [STREET_ADDRESS] Classifications All Classifications Combo box. Selec…" at bounding box center [804, 351] width 875 height 276
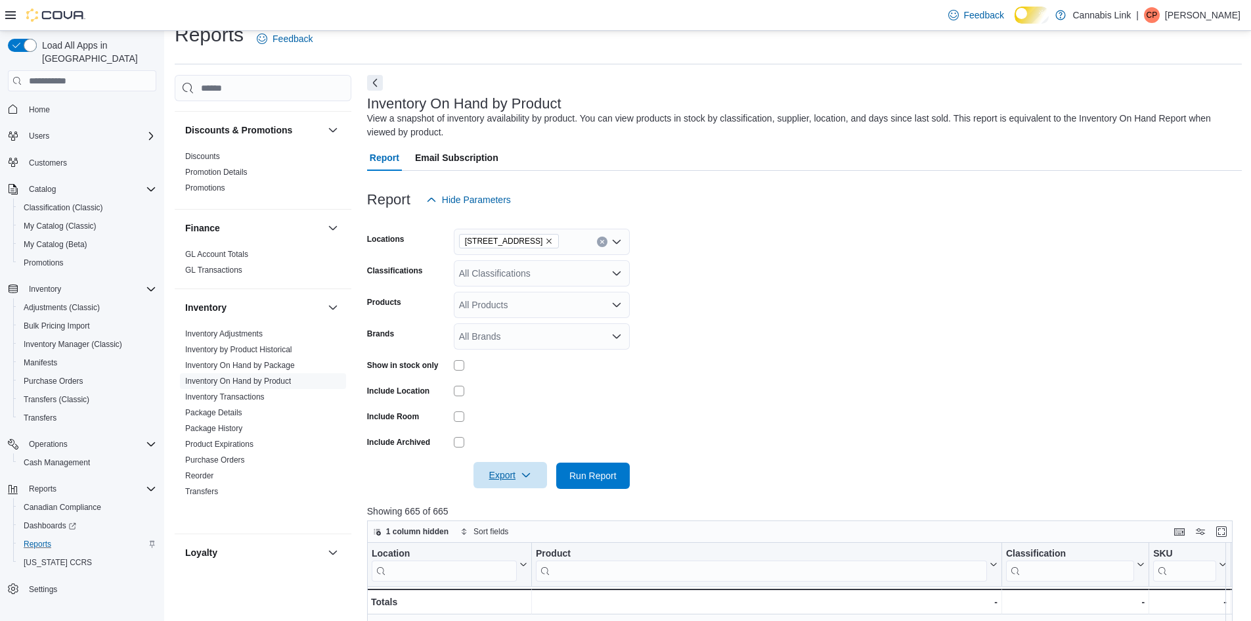
click at [535, 488] on span "Export" at bounding box center [510, 475] width 58 height 26
click at [748, 422] on form "Locations [STREET_ADDRESS] Classifications All Classifications Products All Pro…" at bounding box center [804, 351] width 875 height 276
click at [573, 481] on span "Run Report" at bounding box center [592, 474] width 47 height 13
click at [526, 488] on span "Export" at bounding box center [510, 475] width 58 height 26
click at [527, 520] on span "Export to Excel" at bounding box center [502, 521] width 59 height 11
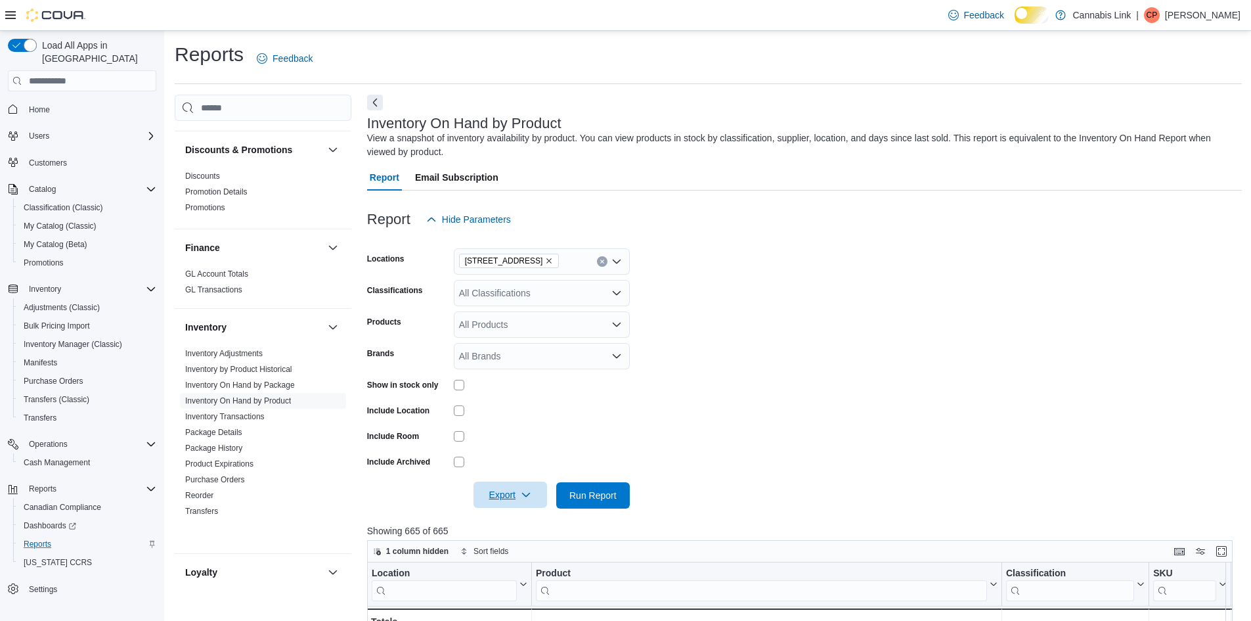
click at [514, 508] on span "Export" at bounding box center [510, 494] width 58 height 26
click at [529, 428] on span "Export to Excel" at bounding box center [502, 426] width 59 height 11
click at [593, 501] on span "Run Report" at bounding box center [592, 494] width 47 height 13
click at [500, 508] on span "Export" at bounding box center [510, 494] width 58 height 26
click at [509, 431] on span "Export to Excel" at bounding box center [502, 426] width 59 height 11
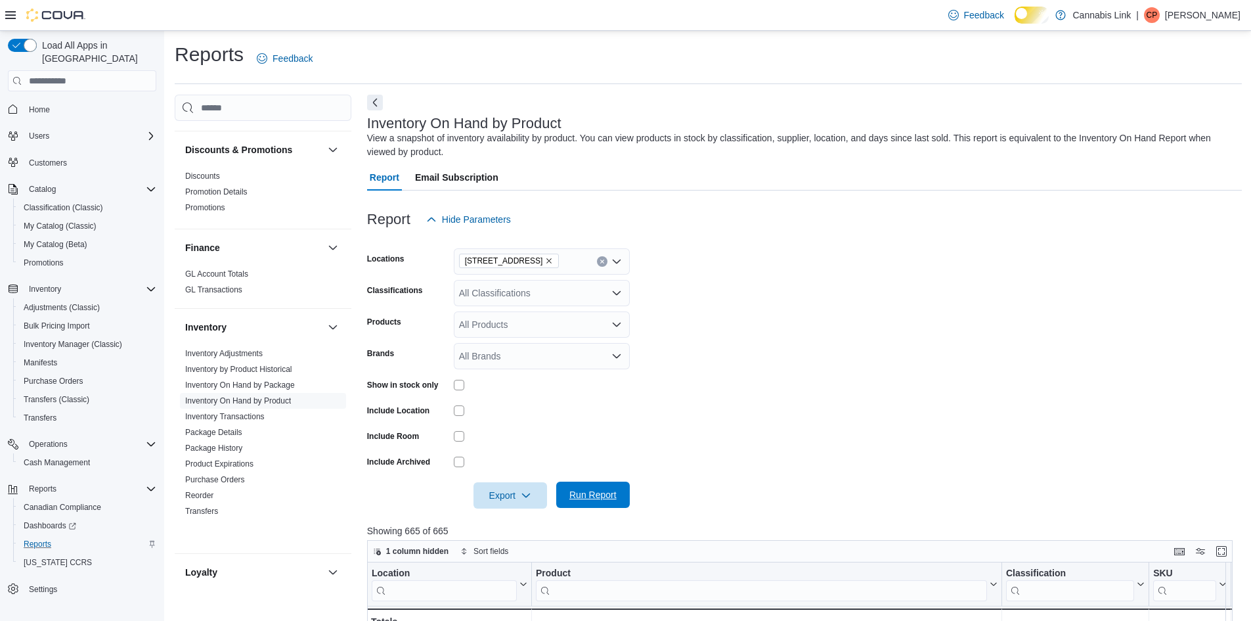
drag, startPoint x: 582, startPoint y: 512, endPoint x: 511, endPoint y: 513, distance: 70.9
click at [582, 502] on span "Run Report" at bounding box center [592, 495] width 47 height 13
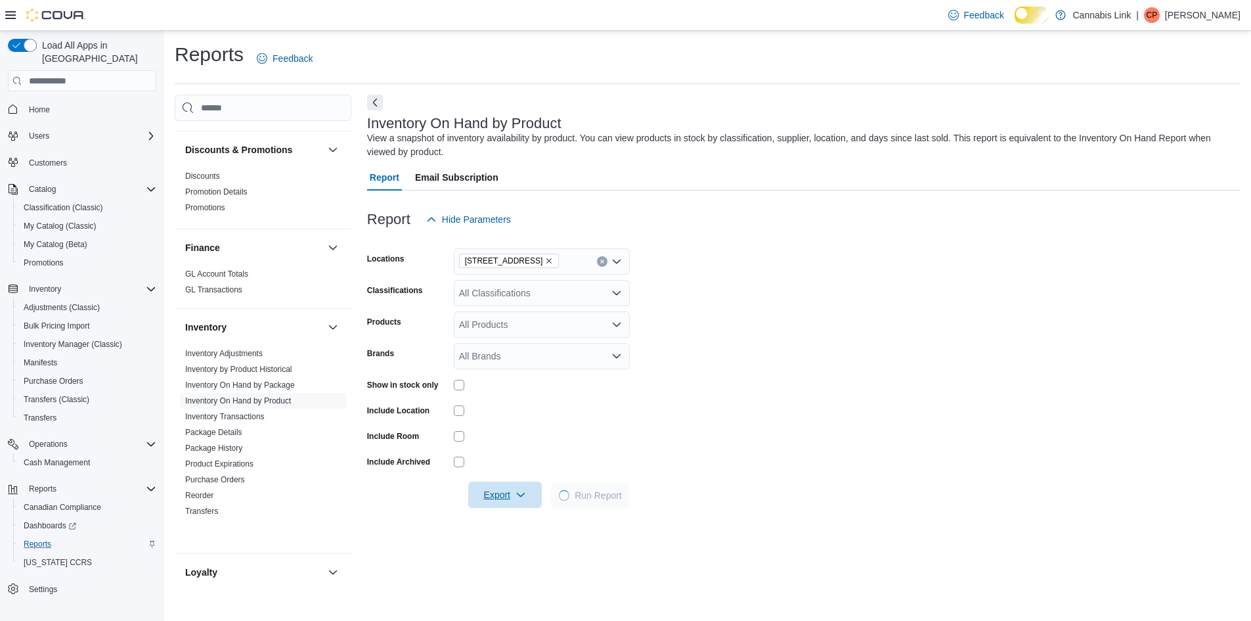
click at [516, 500] on icon "button" at bounding box center [521, 494] width 11 height 11
click at [508, 424] on span "Export to Excel" at bounding box center [487, 426] width 59 height 11
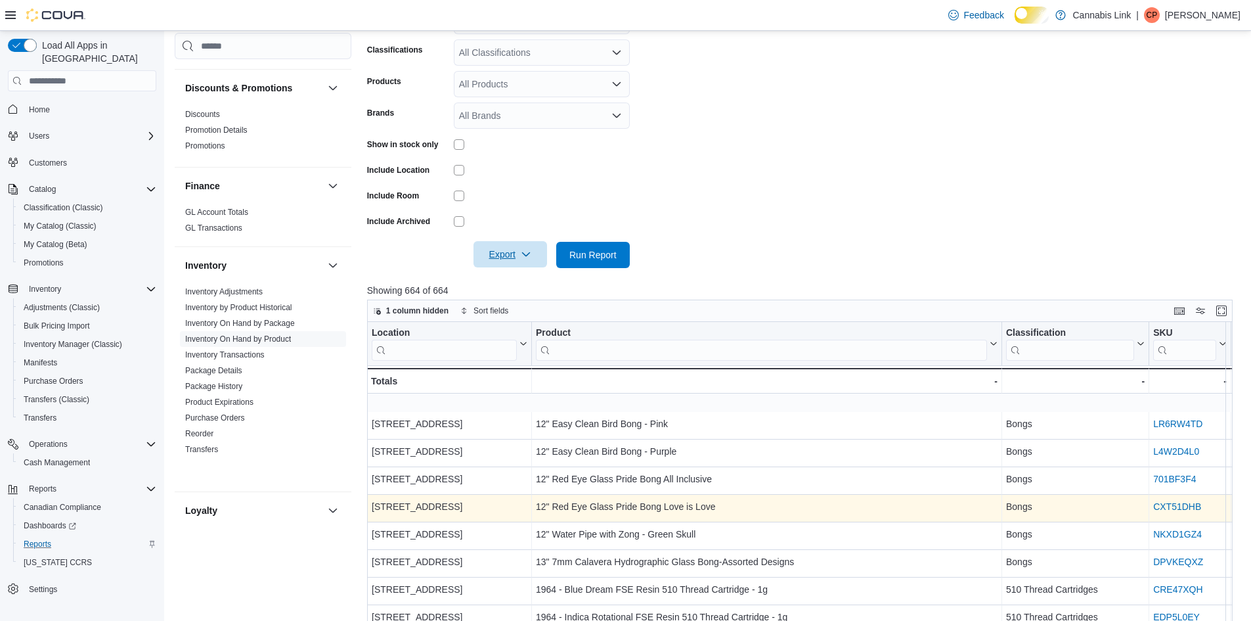
scroll to position [241, 0]
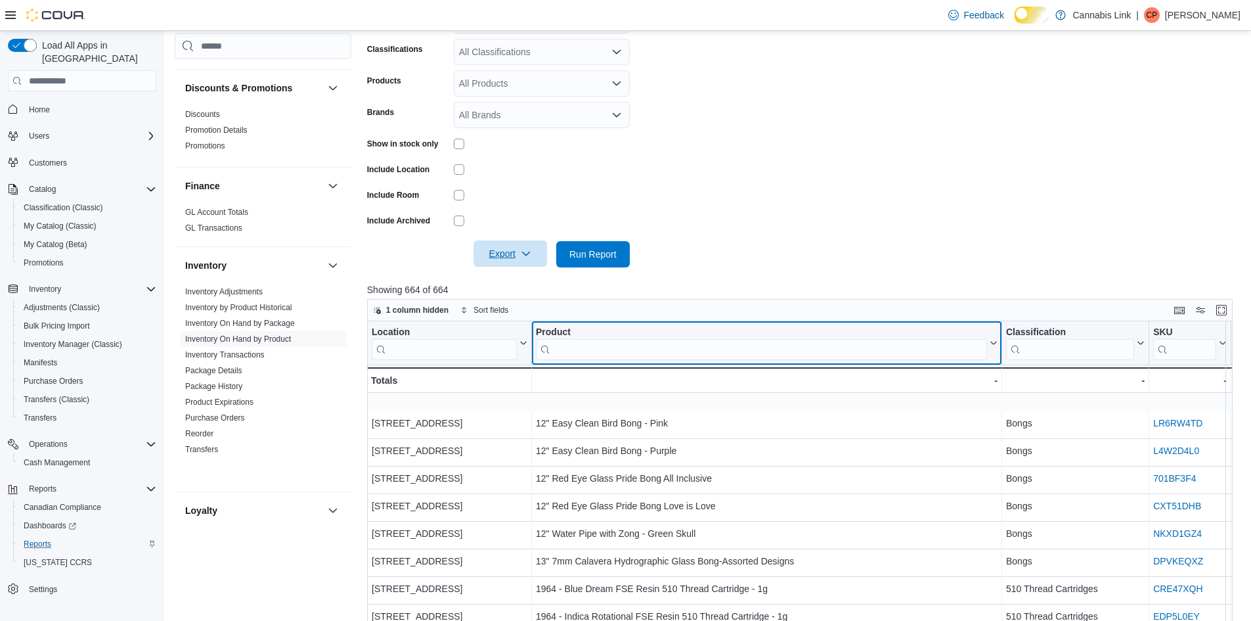
click at [718, 360] on input "search" at bounding box center [761, 349] width 451 height 21
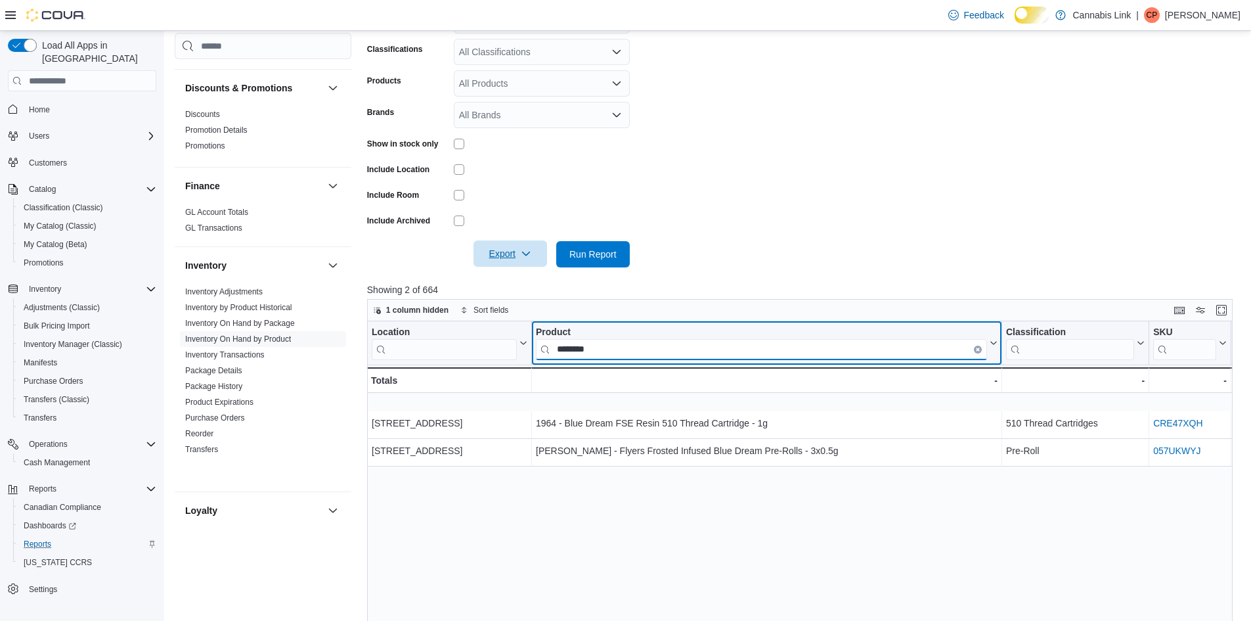
type input "********"
